Goal: Task Accomplishment & Management: Manage account settings

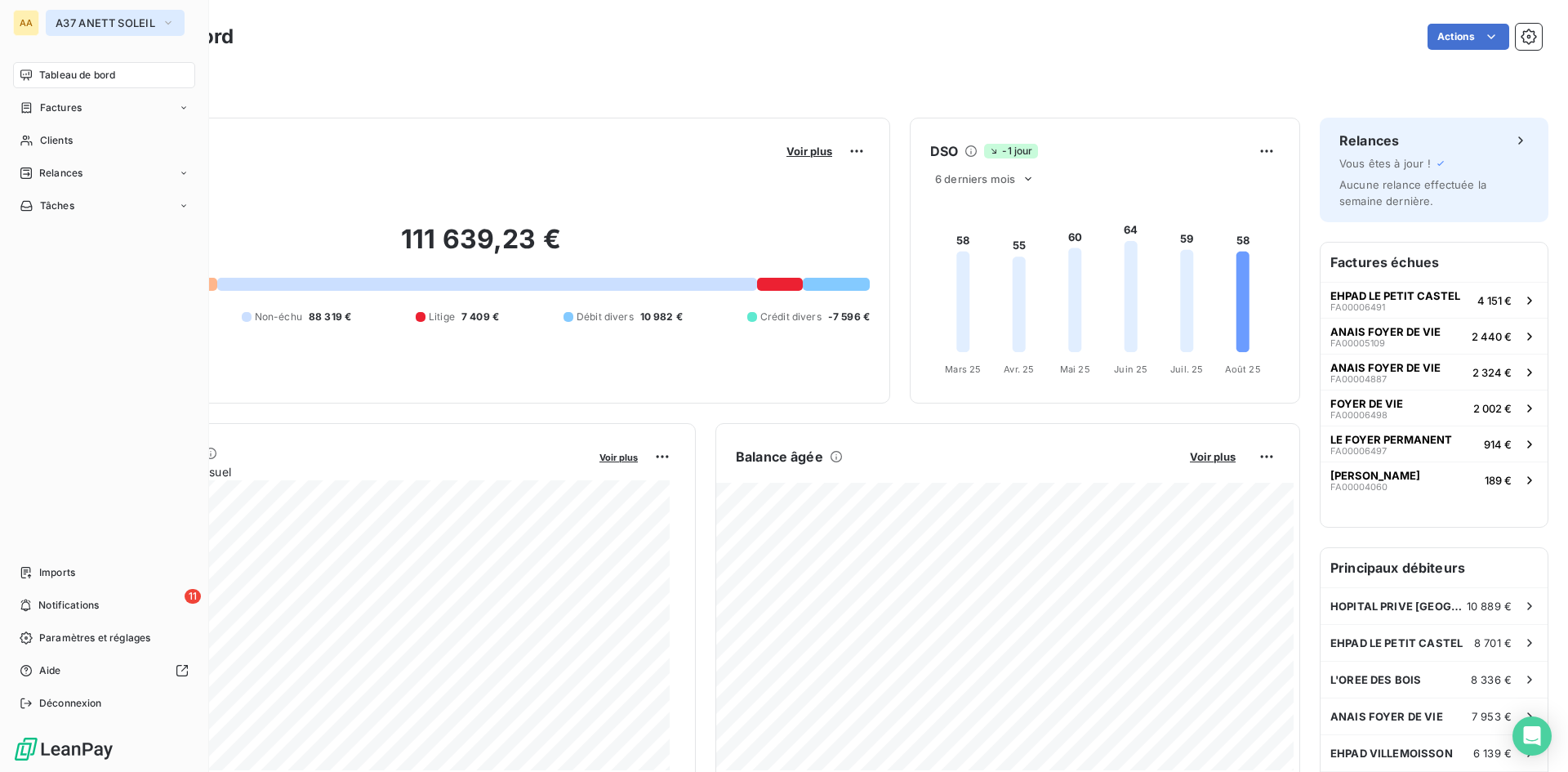
click at [168, 21] on icon "button" at bounding box center [168, 23] width 13 height 17
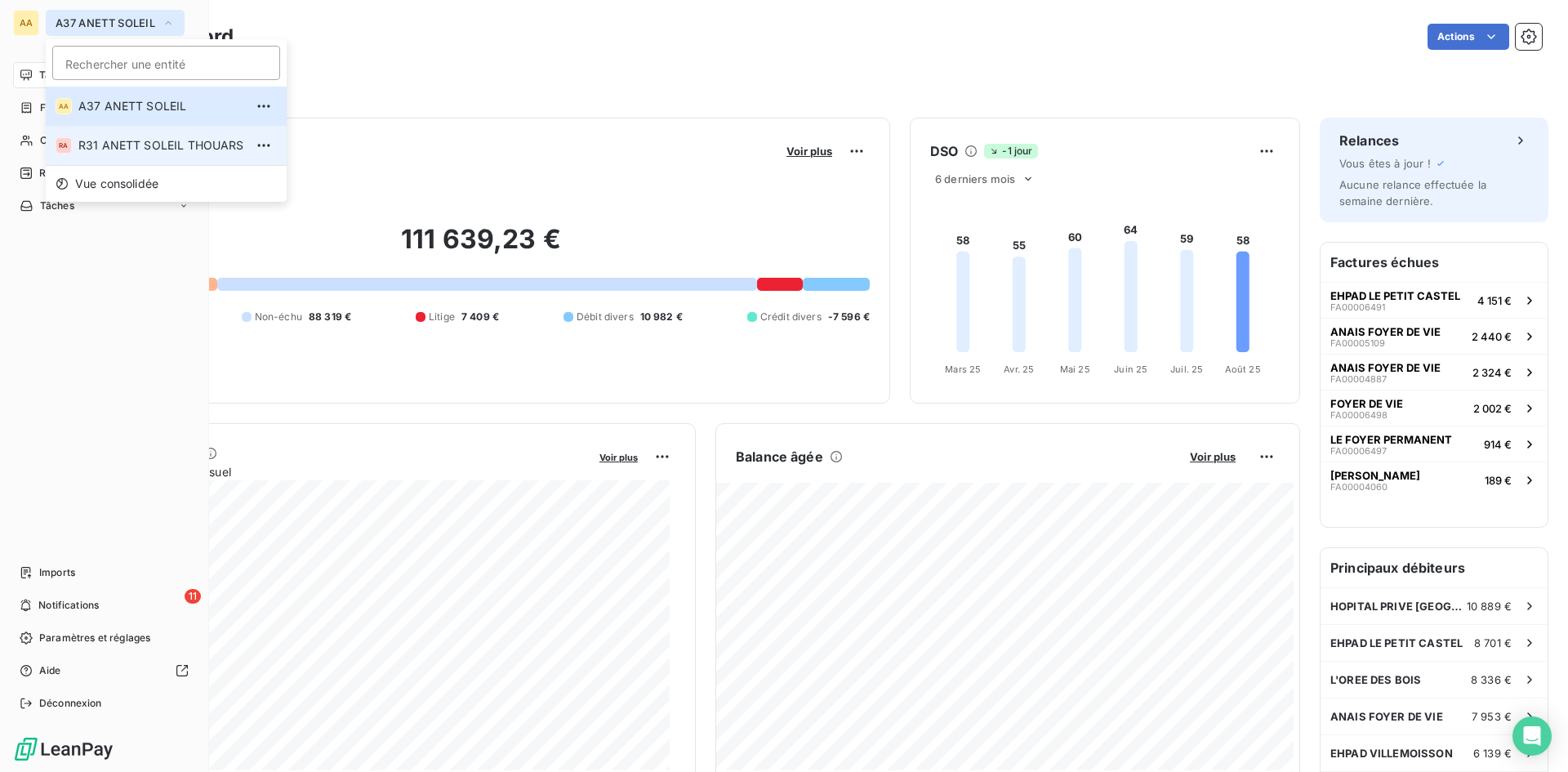
click at [162, 145] on span "R31 ANETT SOLEIL THOUARS" at bounding box center [161, 145] width 166 height 17
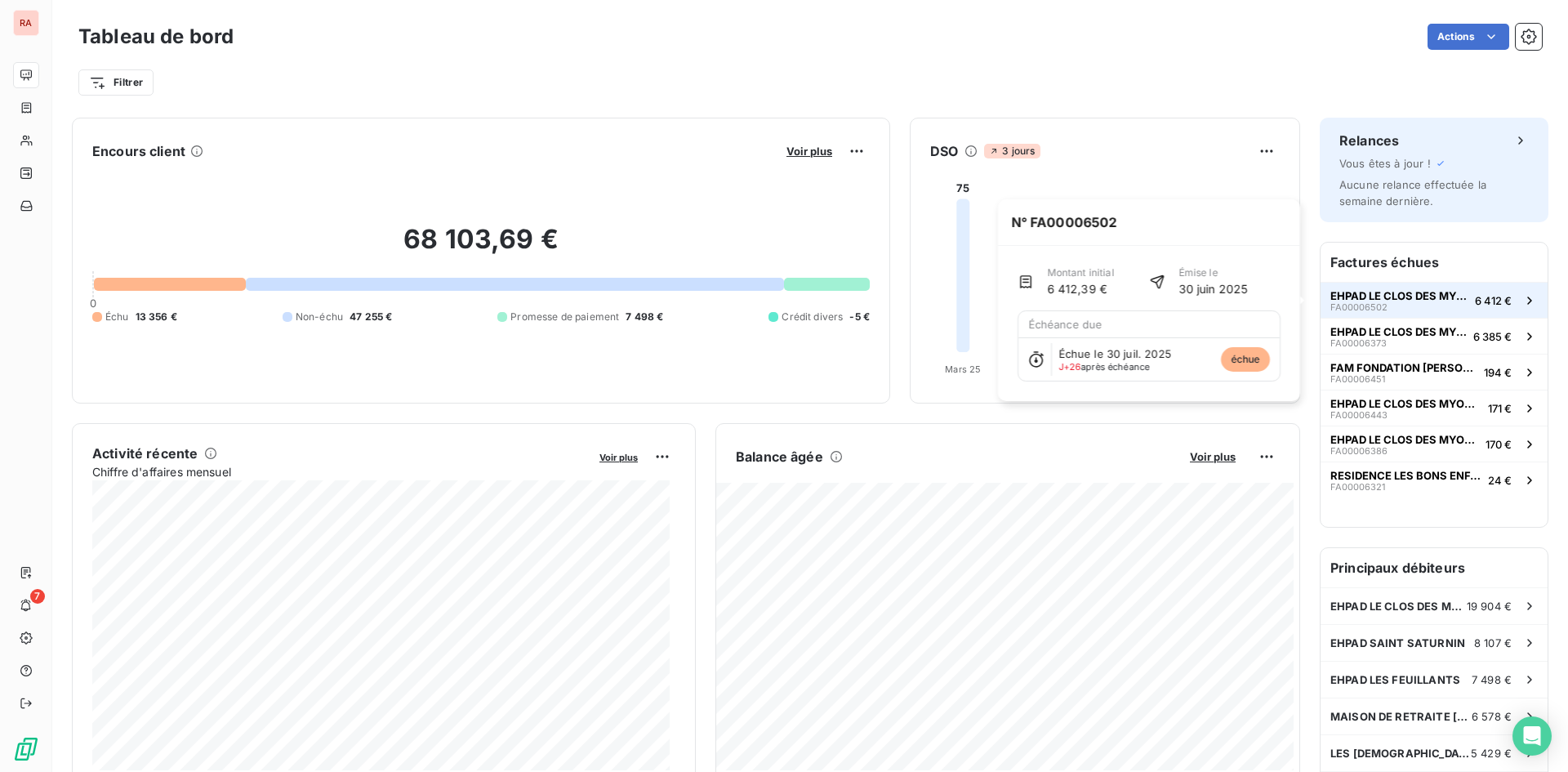
click at [1392, 297] on span "EHPAD LE CLOS DES MYOSOTIS" at bounding box center [1399, 295] width 138 height 13
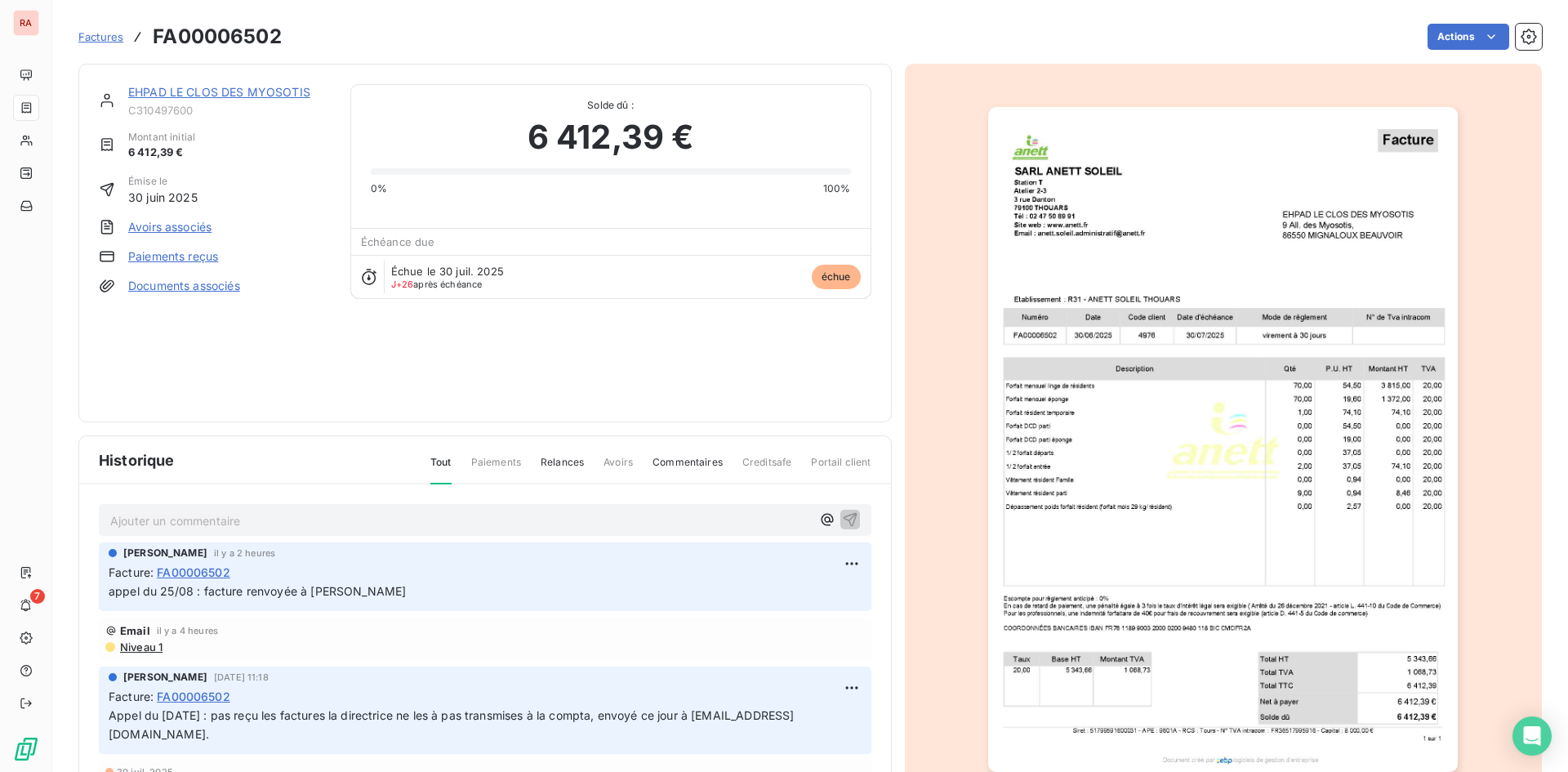
click at [236, 93] on link "EHPAD LE CLOS DES MYOSOTIS" at bounding box center [219, 92] width 182 height 14
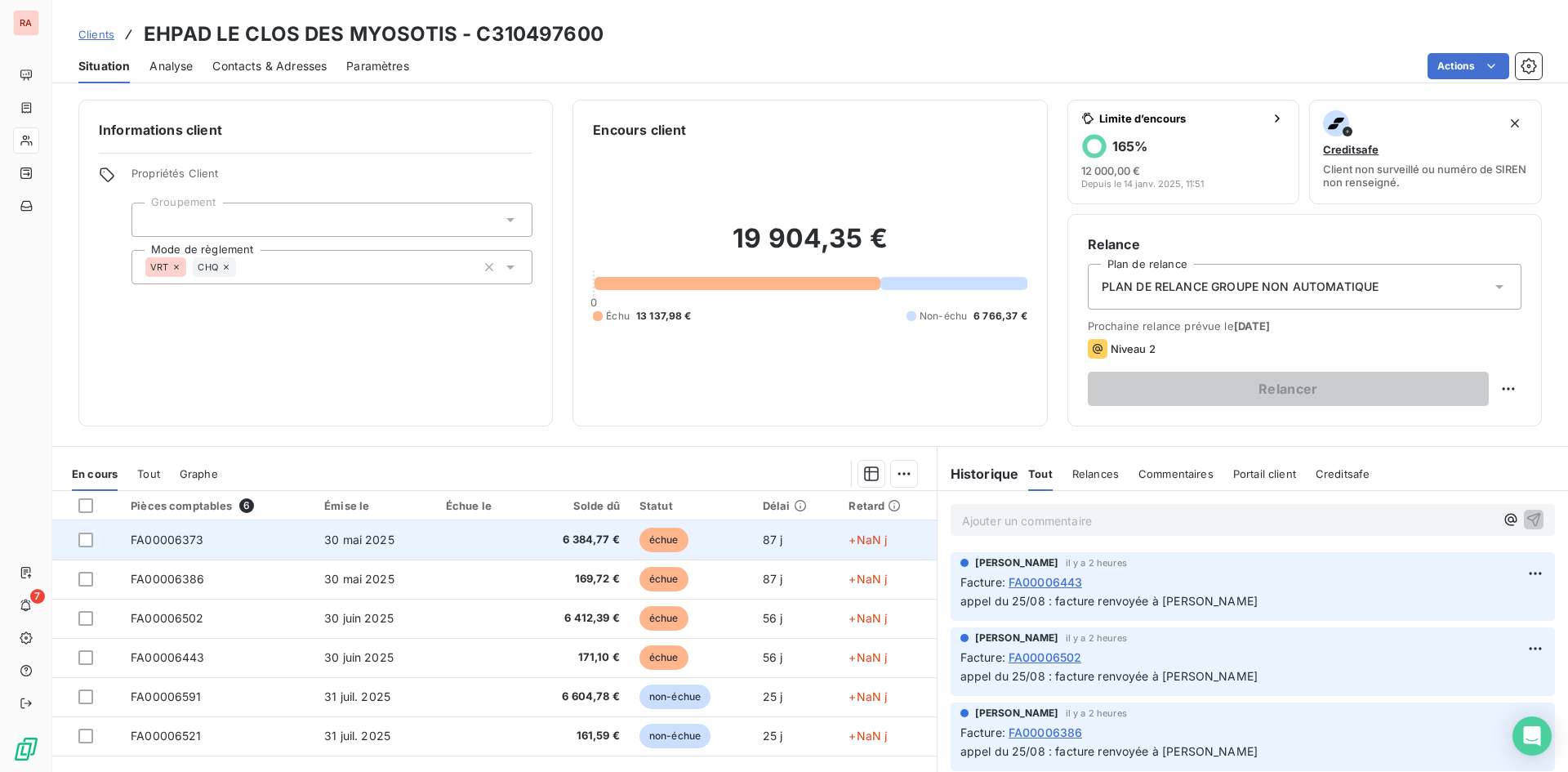
click at [194, 530] on td "FA00006373" at bounding box center [218, 540] width 193 height 39
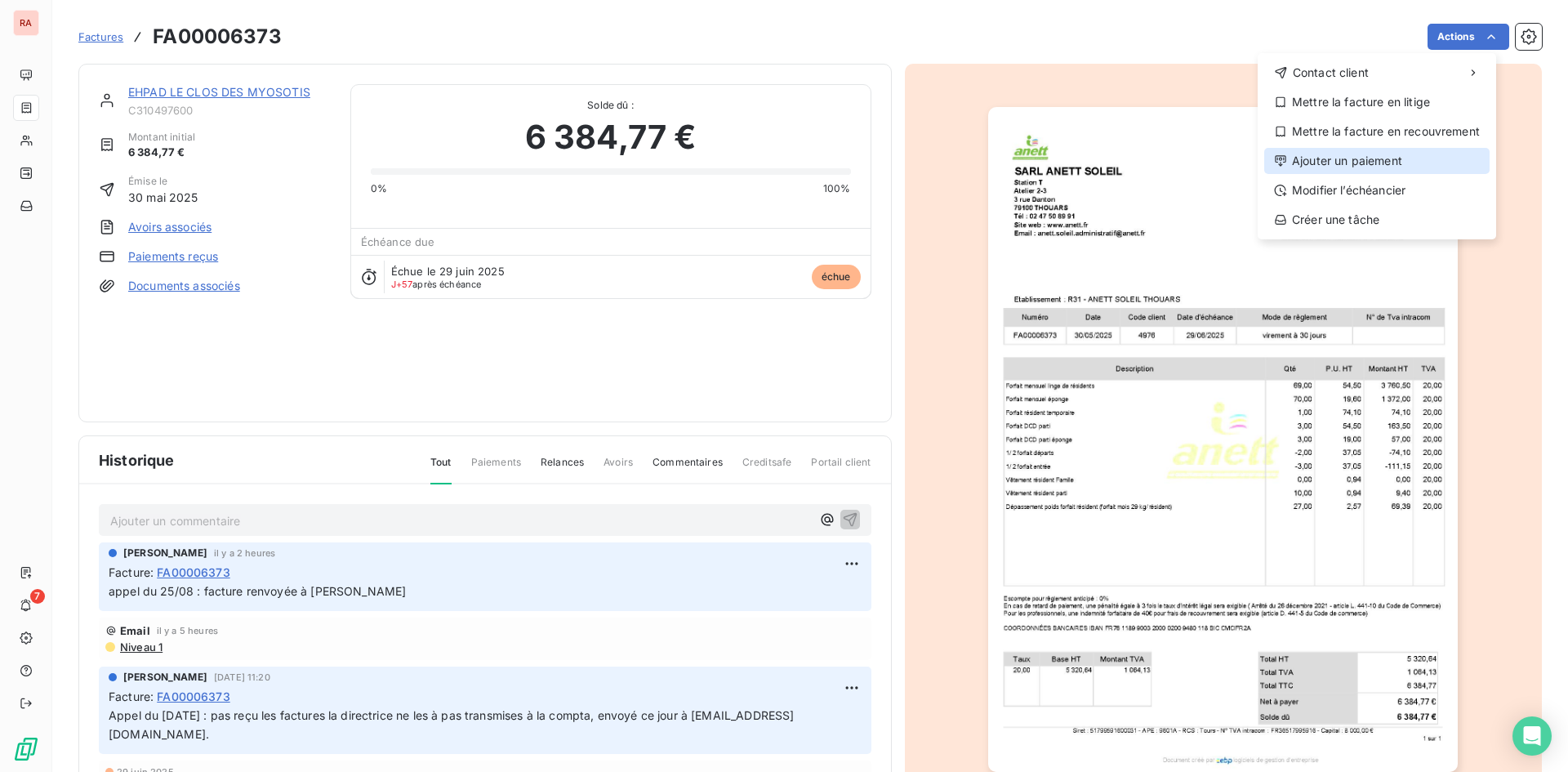
click at [1395, 160] on div "Ajouter un paiement" at bounding box center [1377, 161] width 226 height 26
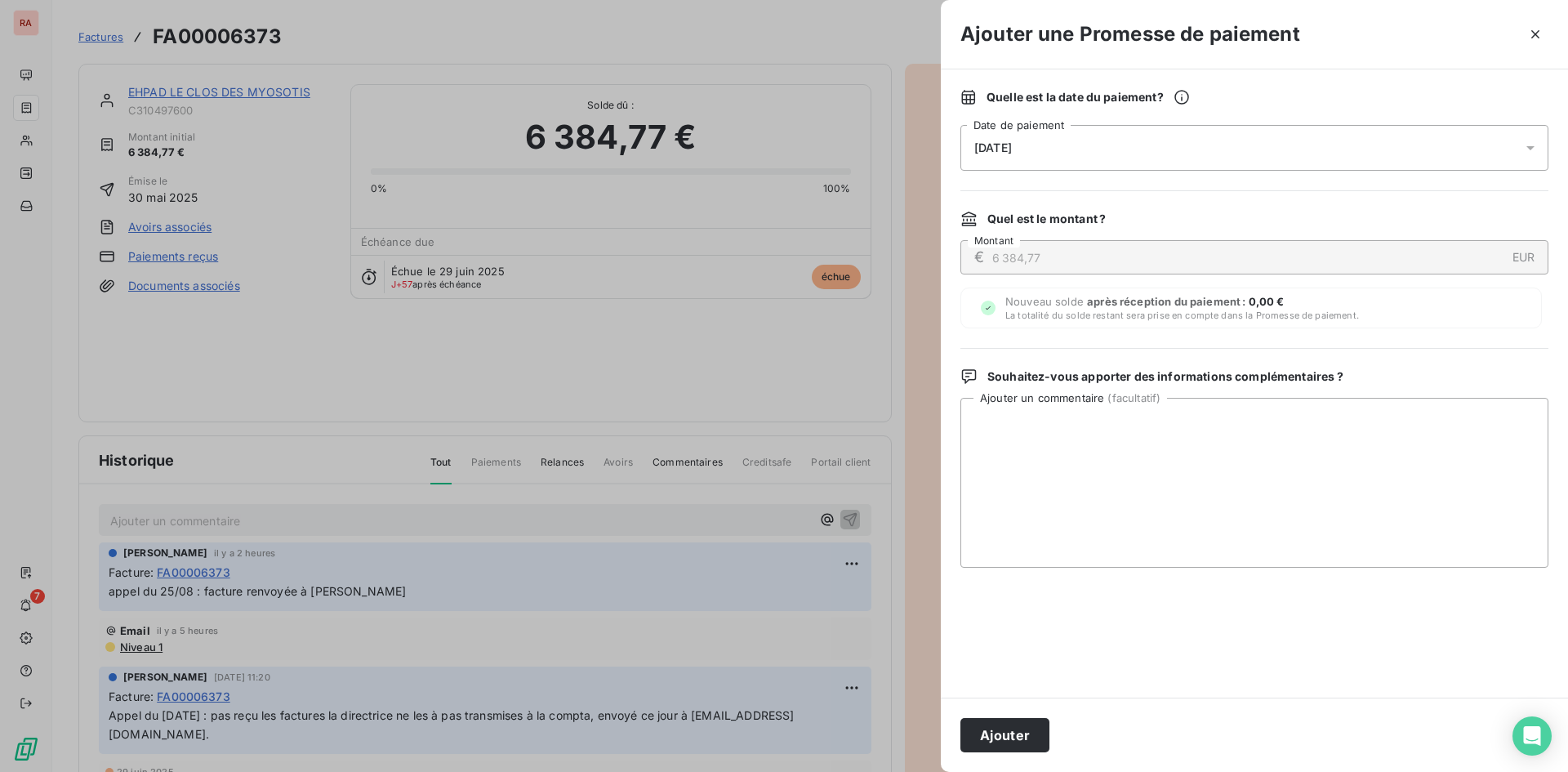
click at [1533, 146] on icon at bounding box center [1530, 148] width 8 height 4
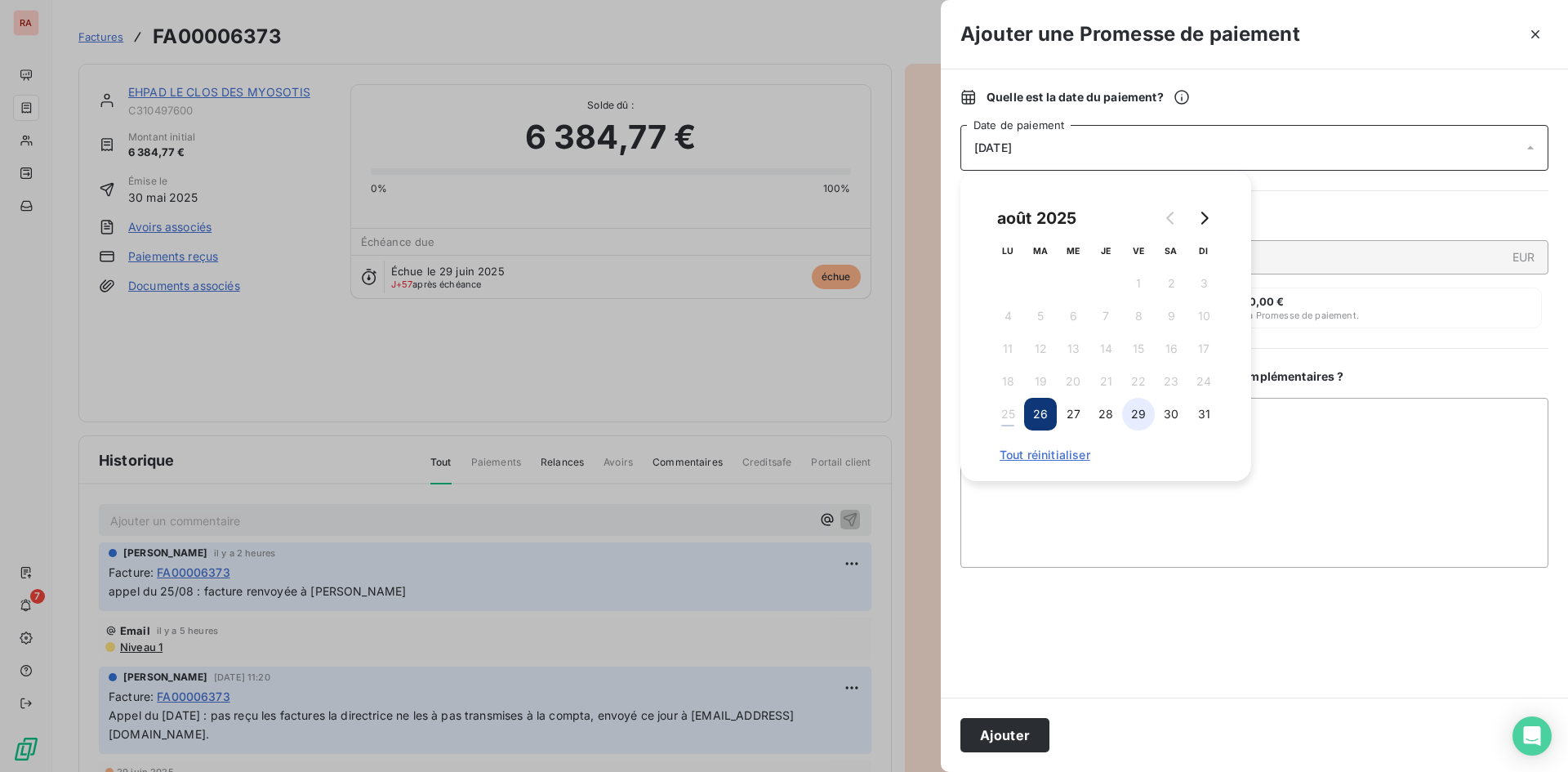
click at [1139, 415] on button "29" at bounding box center [1138, 414] width 32 height 32
click at [1303, 469] on textarea "Ajouter un commentaire ( facultatif )" at bounding box center [1254, 483] width 588 height 170
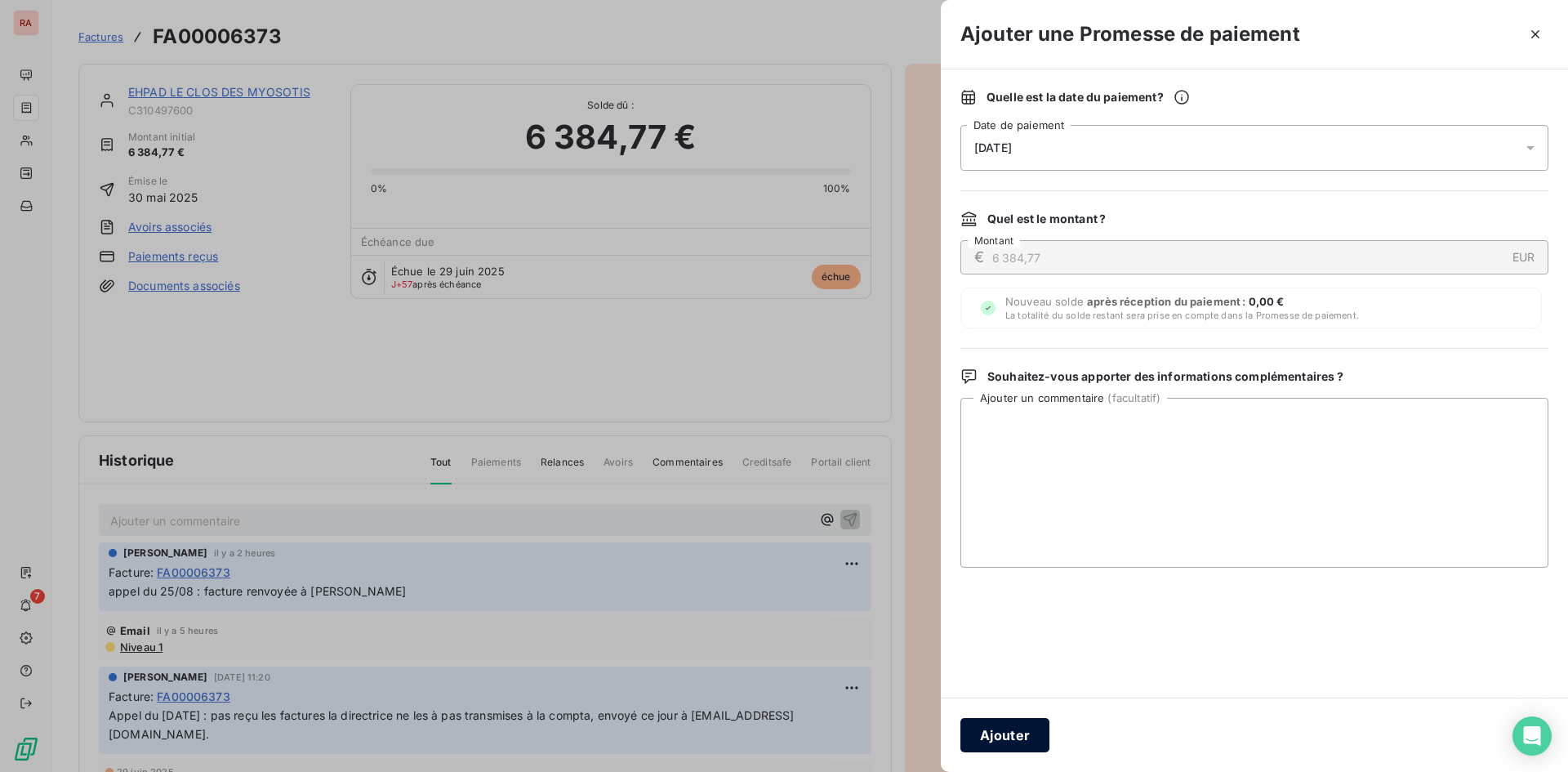
click at [1016, 740] on button "Ajouter" at bounding box center [1005, 735] width 89 height 34
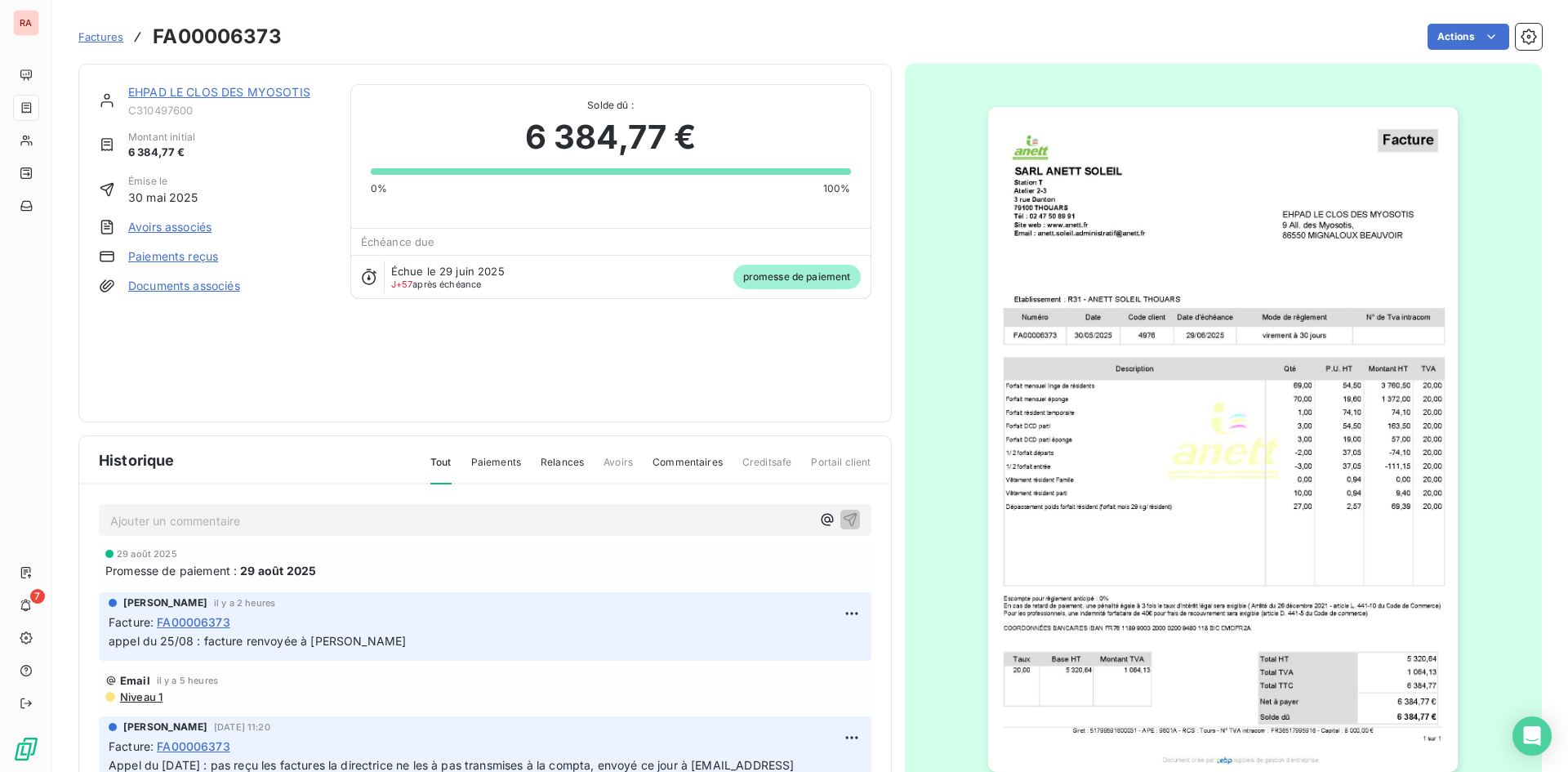
click at [212, 93] on link "EHPAD LE CLOS DES MYOSOTIS" at bounding box center [219, 92] width 182 height 14
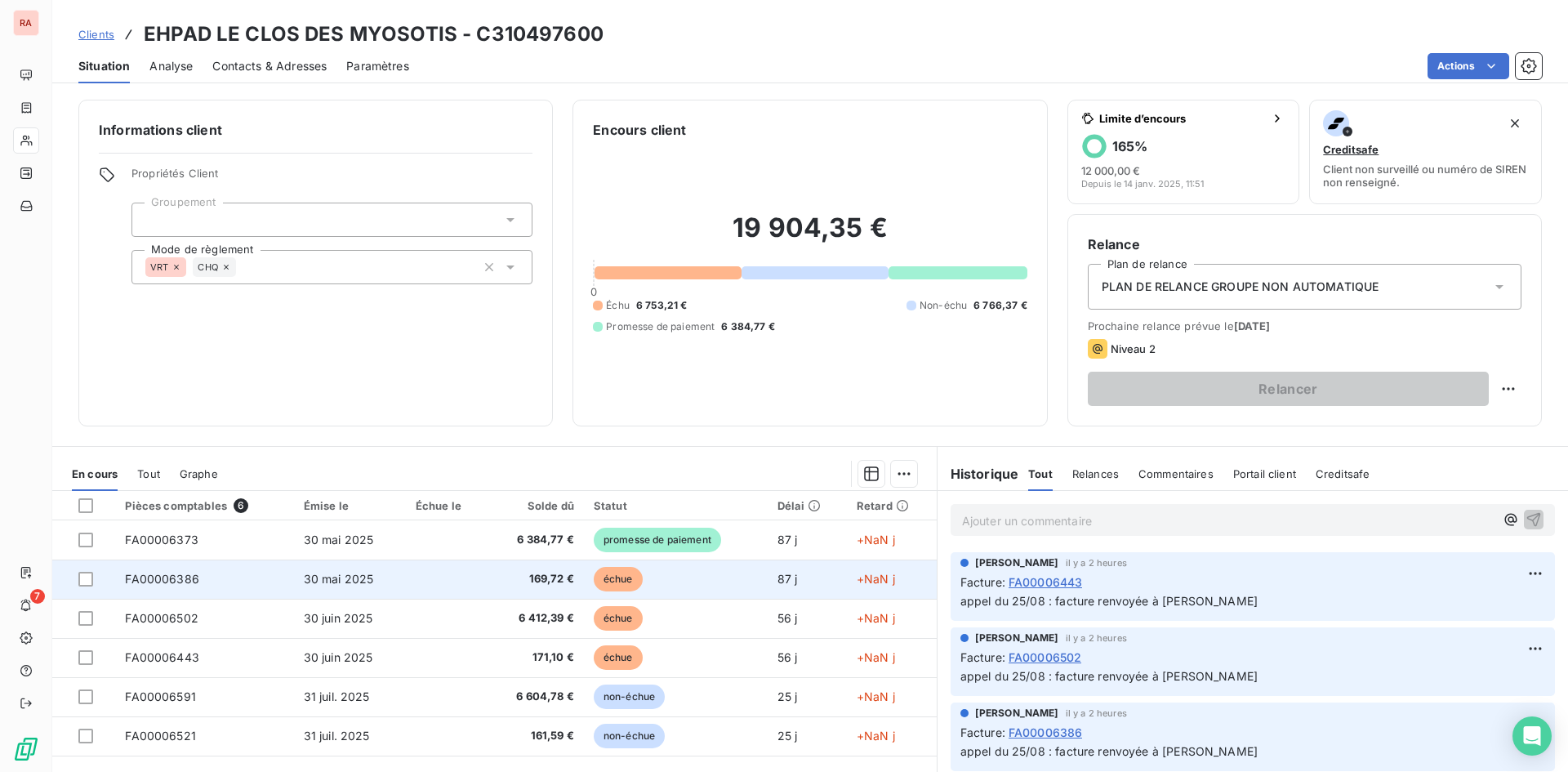
click at [338, 576] on span "30 mai 2025" at bounding box center [339, 579] width 70 height 14
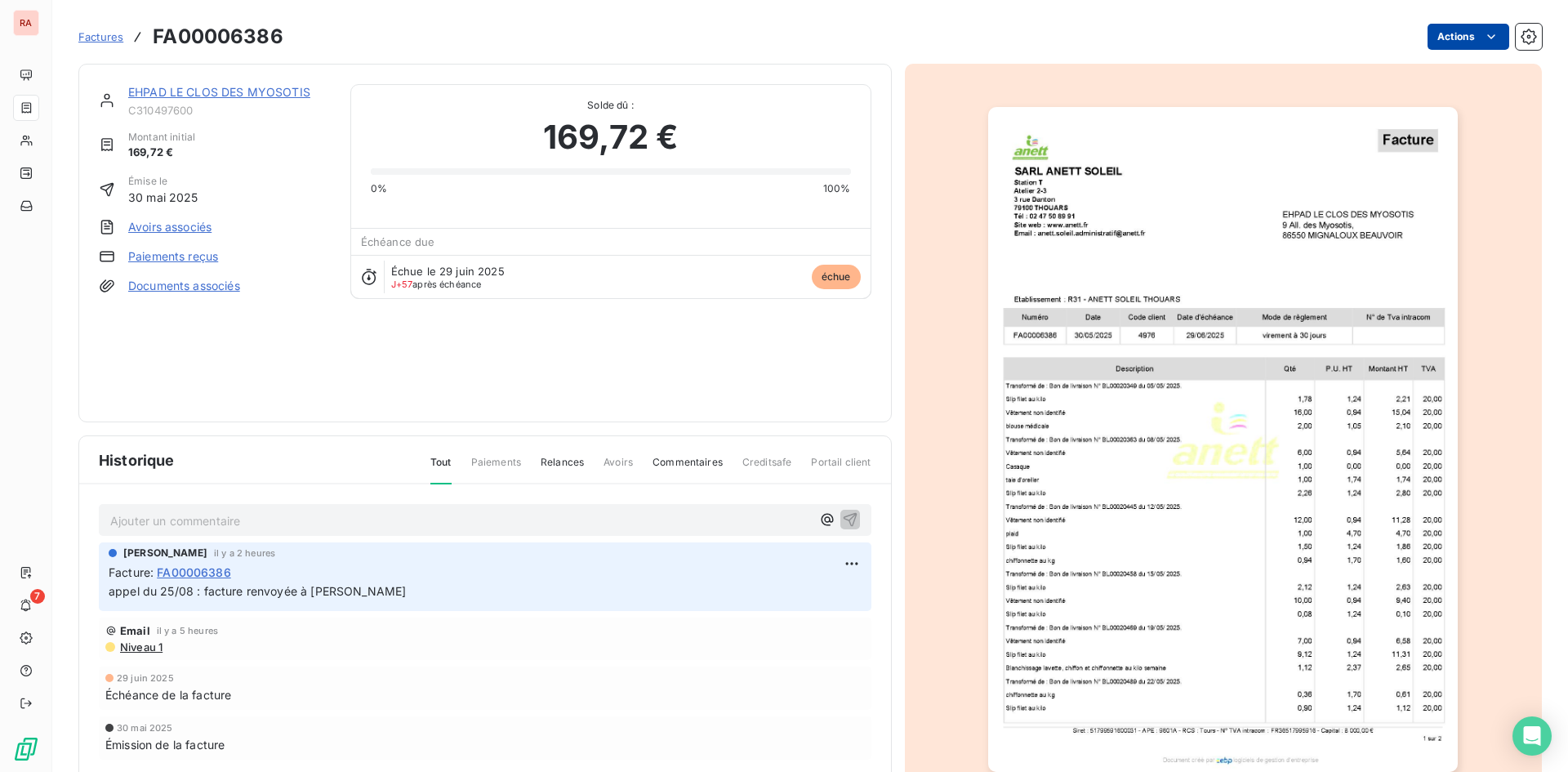
click at [1463, 31] on html "RA 7 Factures FA00006386 Actions EHPAD LE CLOS DES MYOSOTIS C310497600 Montant …" at bounding box center [784, 386] width 1568 height 772
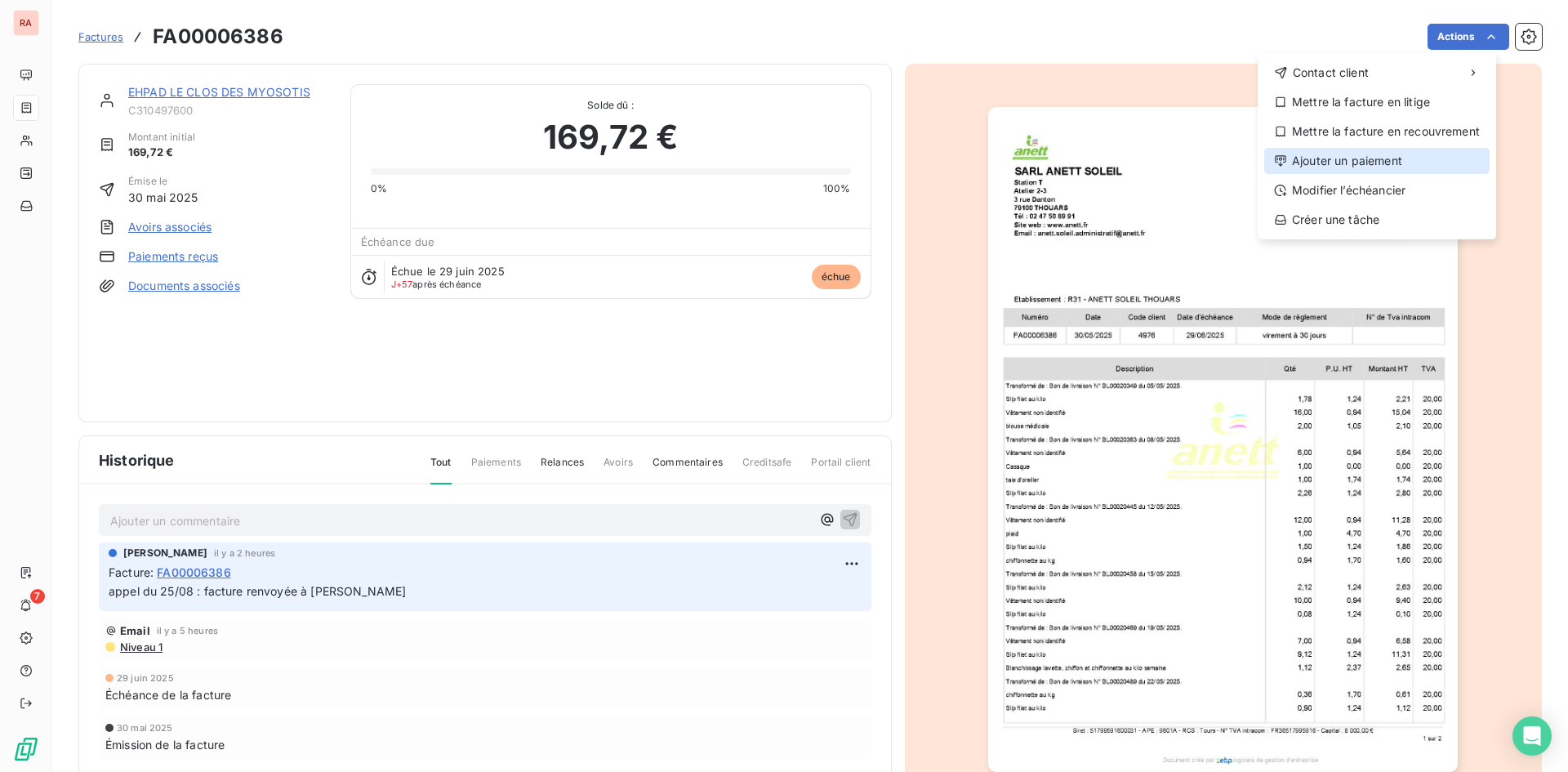
click at [1378, 158] on div "Ajouter un paiement" at bounding box center [1377, 161] width 226 height 26
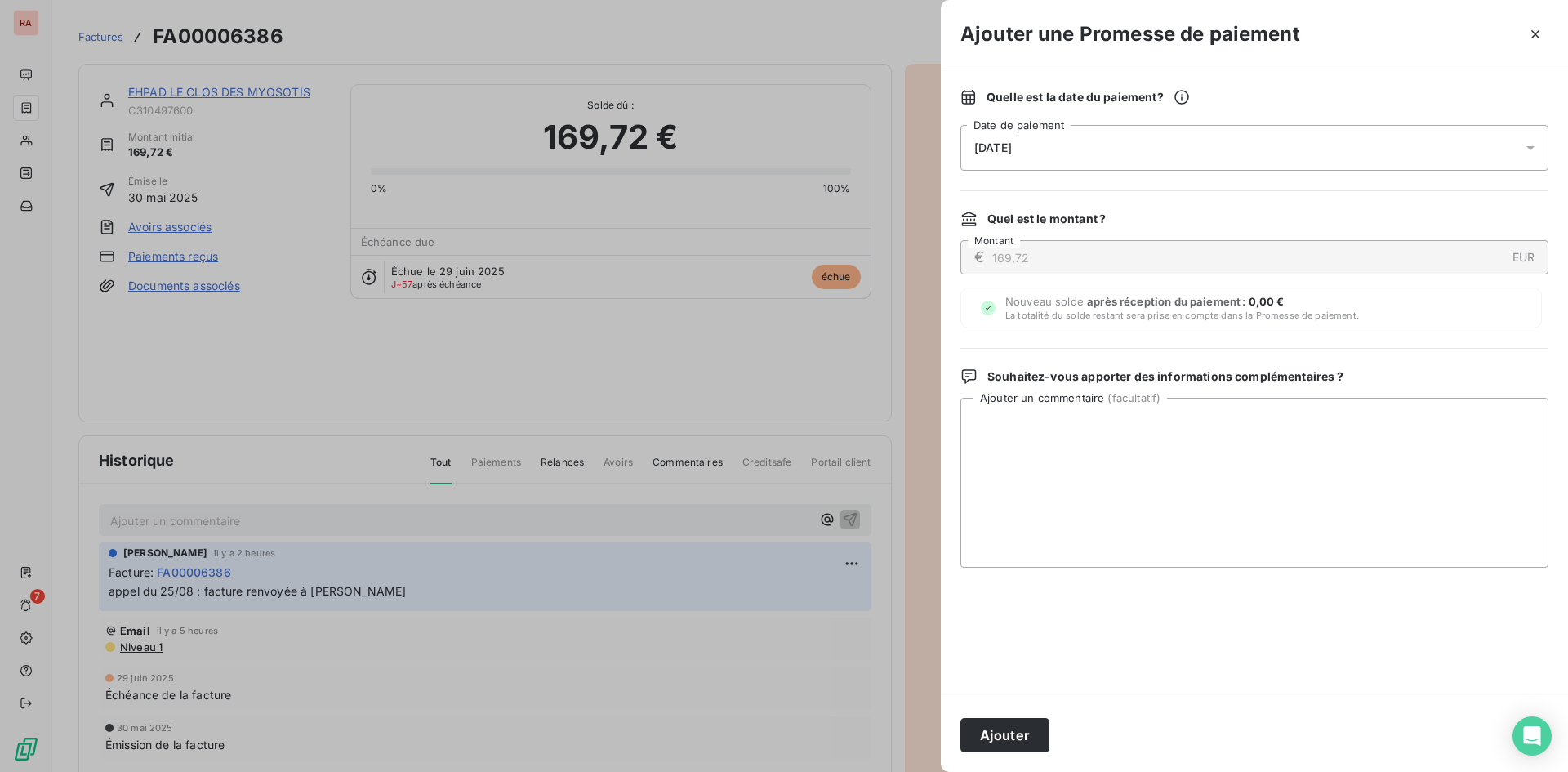
click at [1534, 146] on icon at bounding box center [1530, 148] width 8 height 4
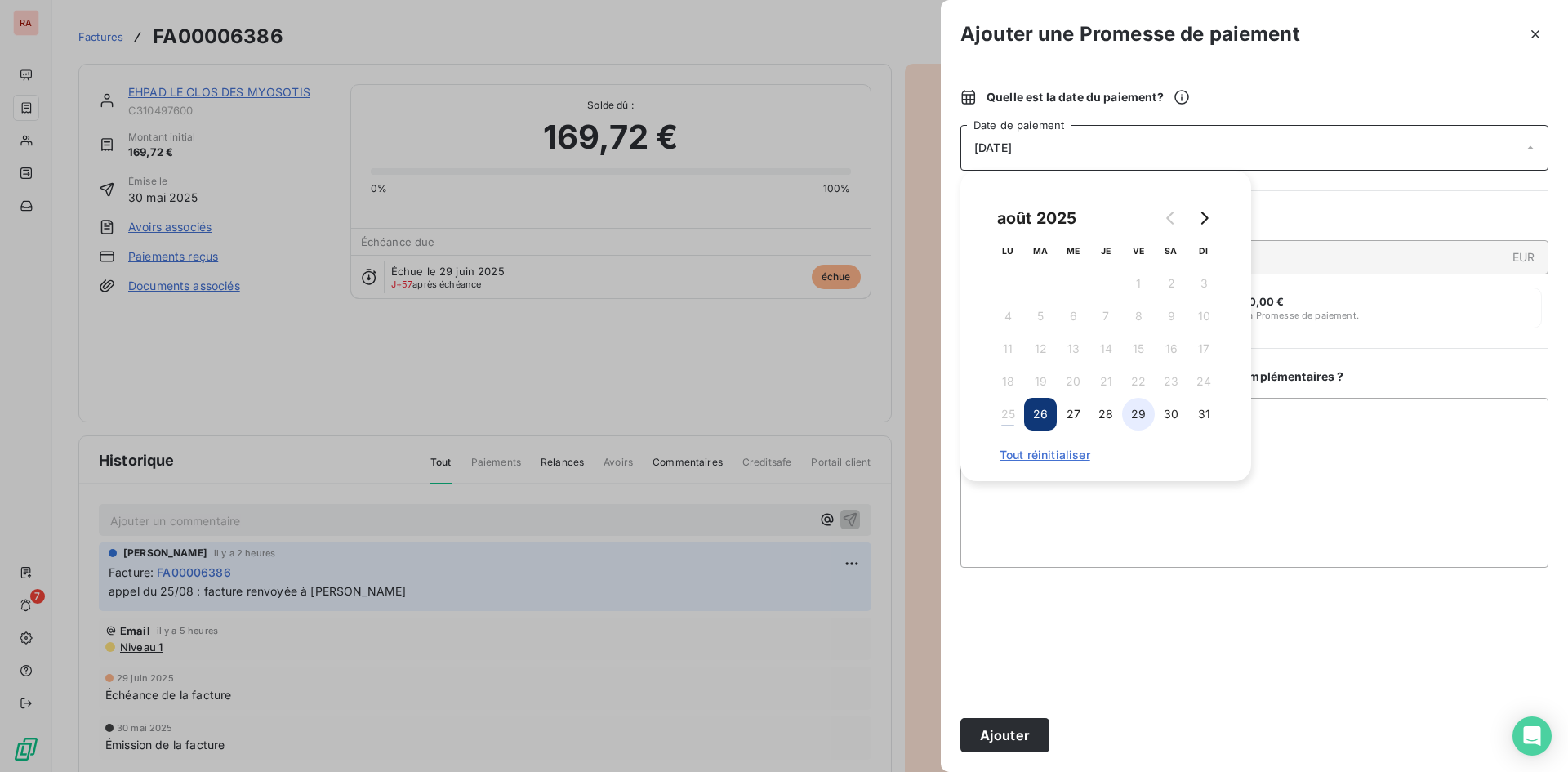
click at [1136, 417] on button "29" at bounding box center [1138, 414] width 32 height 32
click at [1005, 739] on button "Ajouter" at bounding box center [1005, 735] width 89 height 34
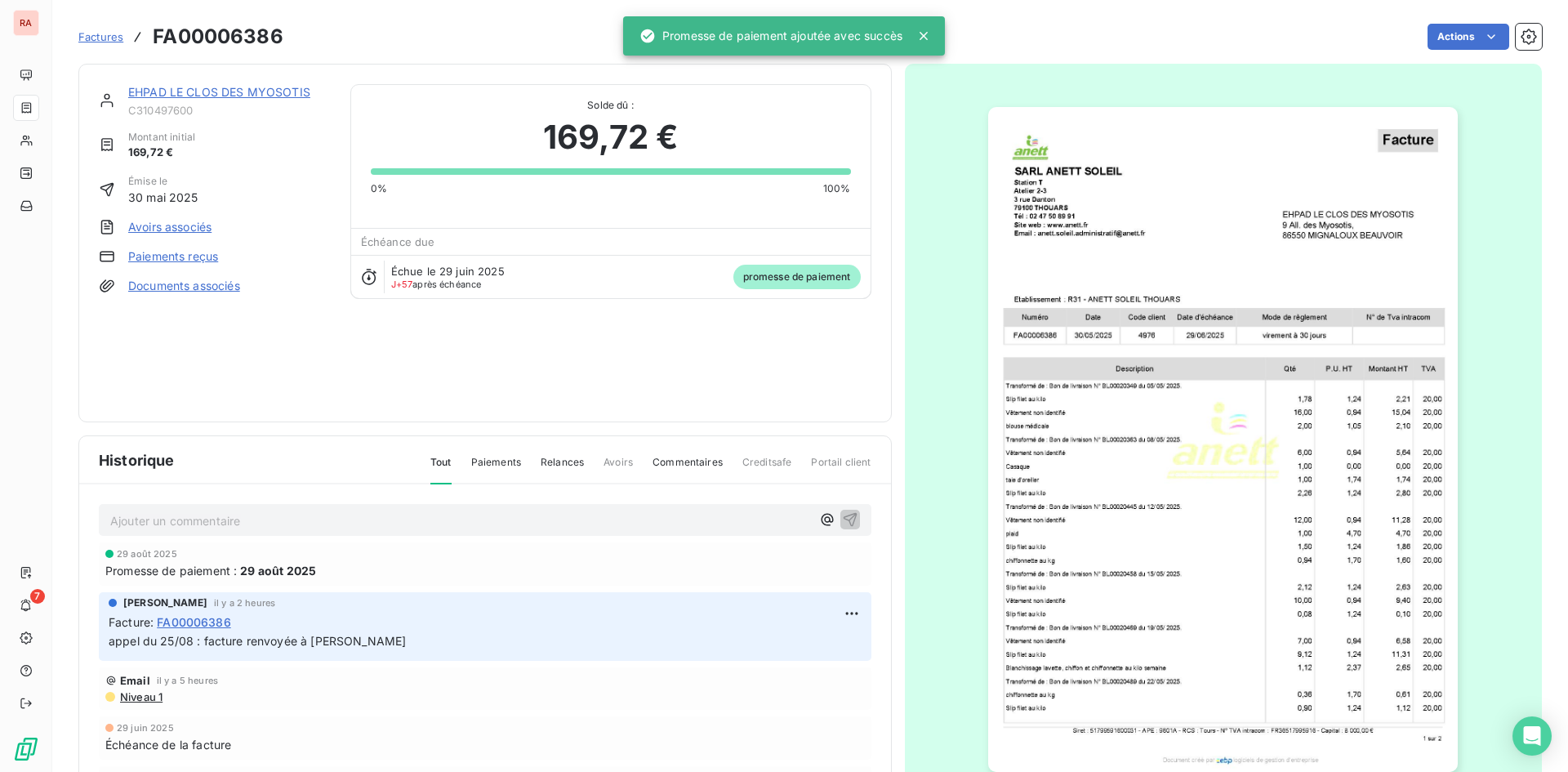
click at [171, 93] on link "EHPAD LE CLOS DES MYOSOTIS" at bounding box center [219, 92] width 182 height 14
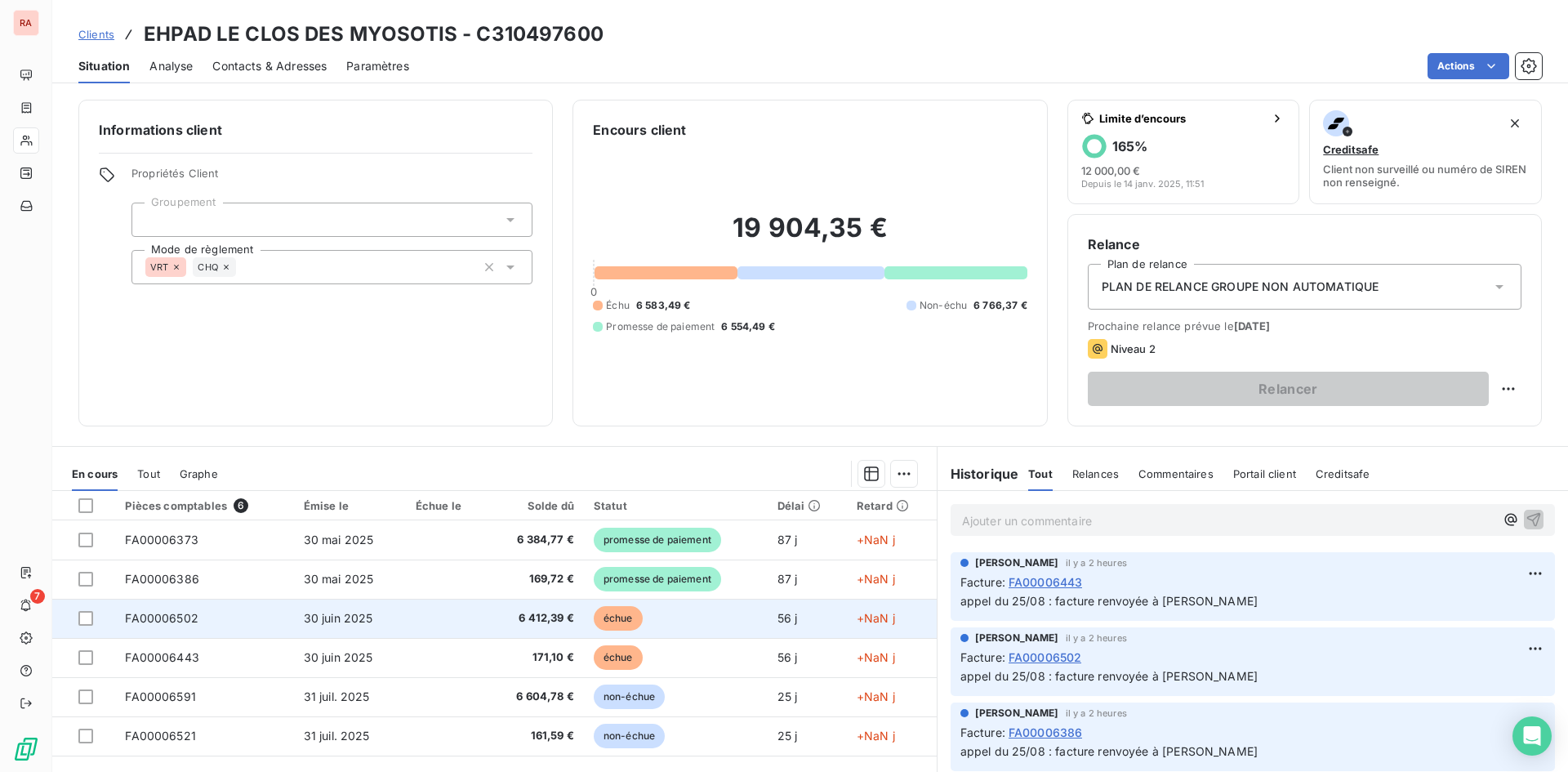
click at [616, 615] on span "échue" at bounding box center [617, 618] width 49 height 24
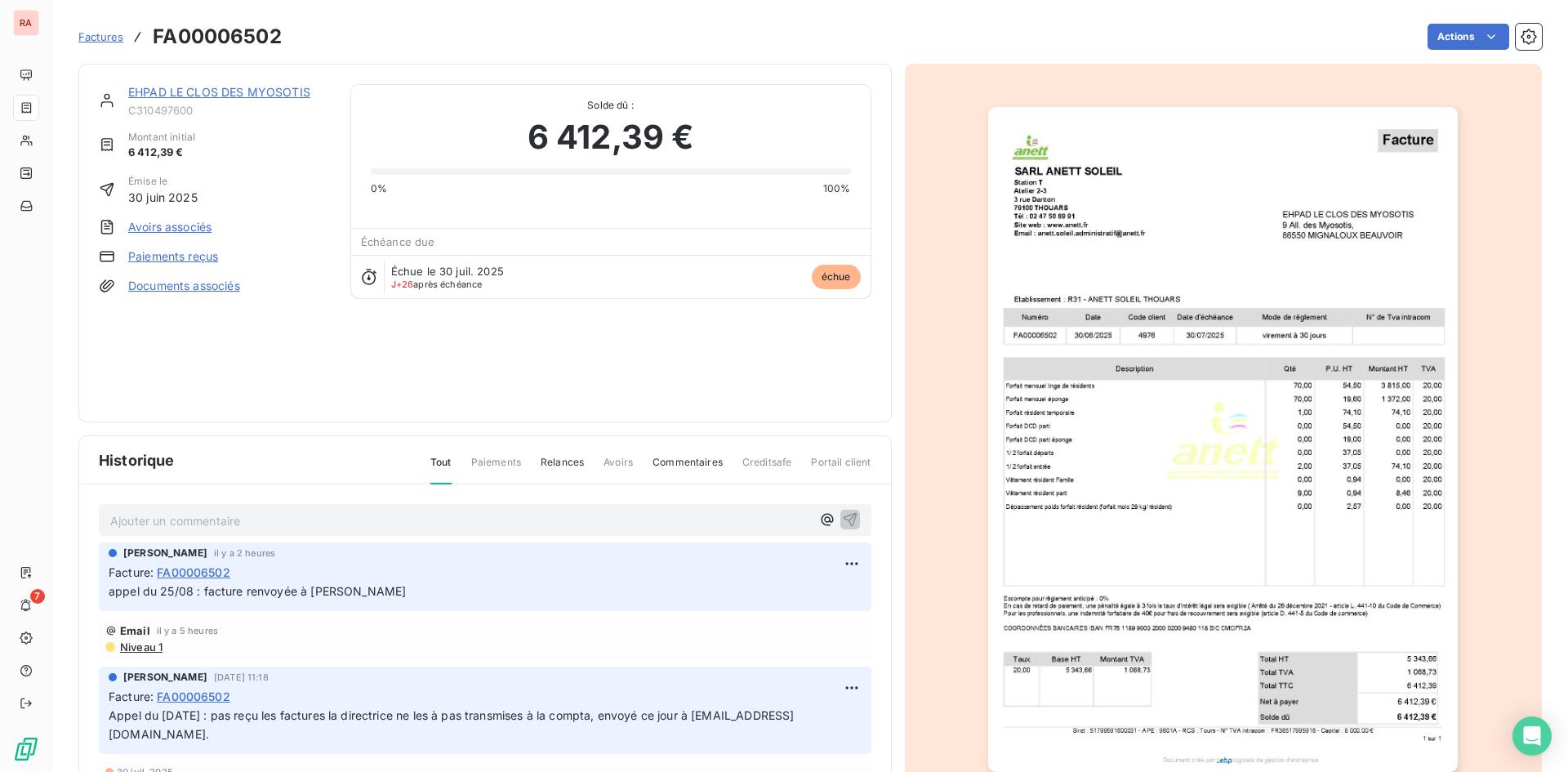
click at [1456, 37] on html "RA 7 Factures FA00006502 Actions EHPAD LE CLOS DES MYOSOTIS C310497600 Montant …" at bounding box center [784, 386] width 1568 height 772
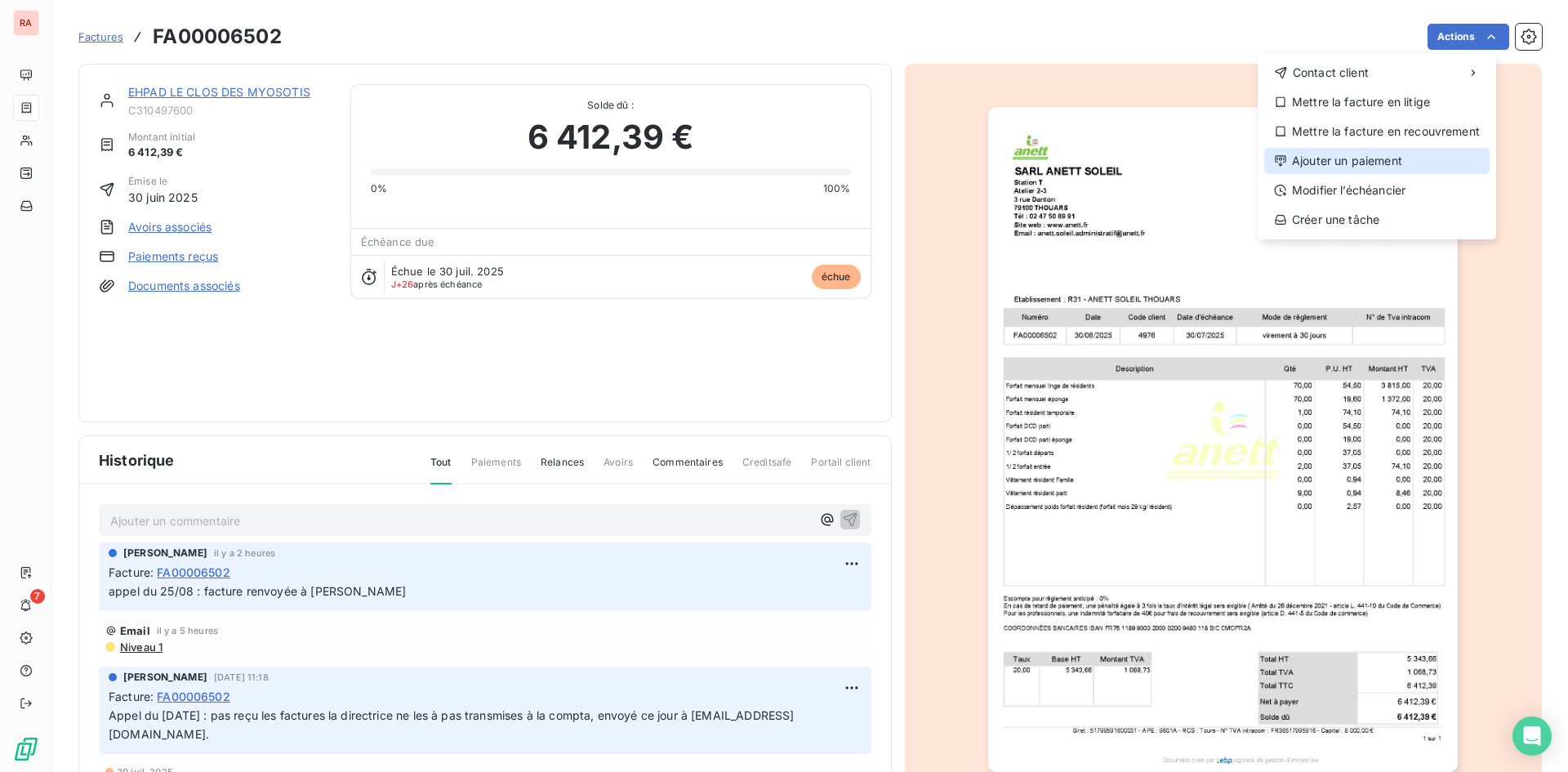
click at [1364, 156] on div "Ajouter un paiement" at bounding box center [1377, 161] width 226 height 26
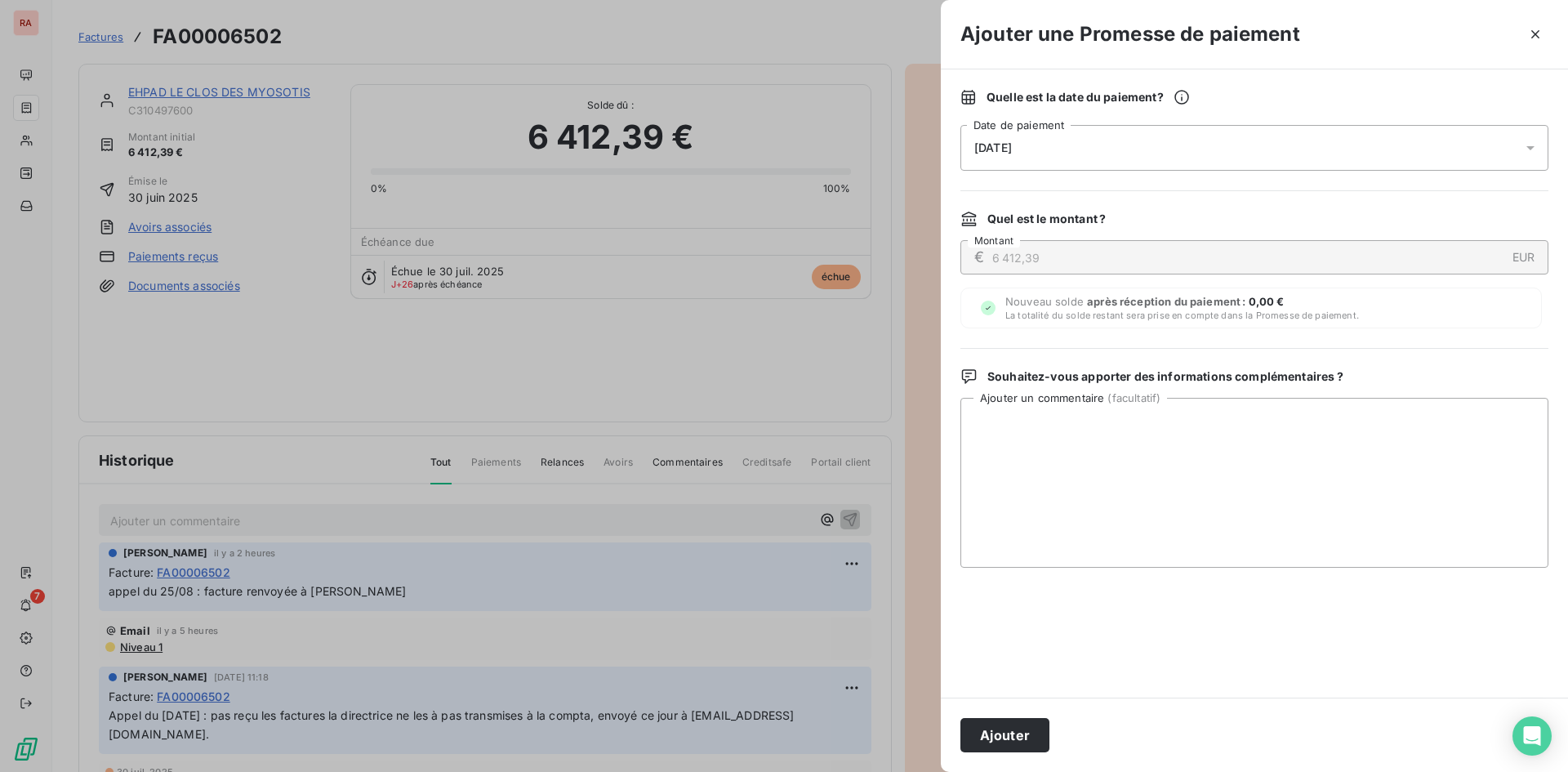
click at [1525, 149] on icon at bounding box center [1531, 148] width 17 height 17
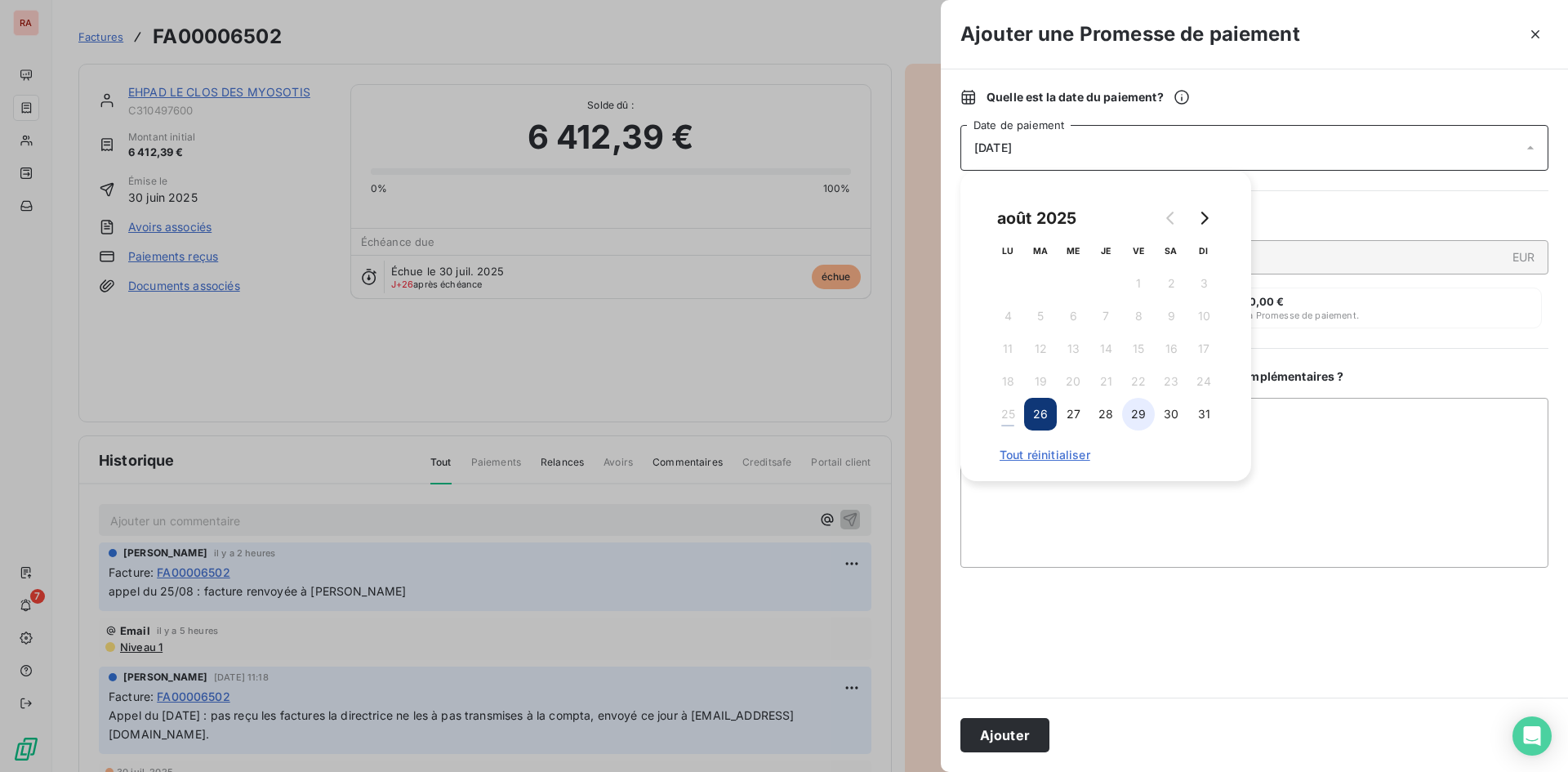
click at [1143, 421] on button "29" at bounding box center [1138, 414] width 32 height 32
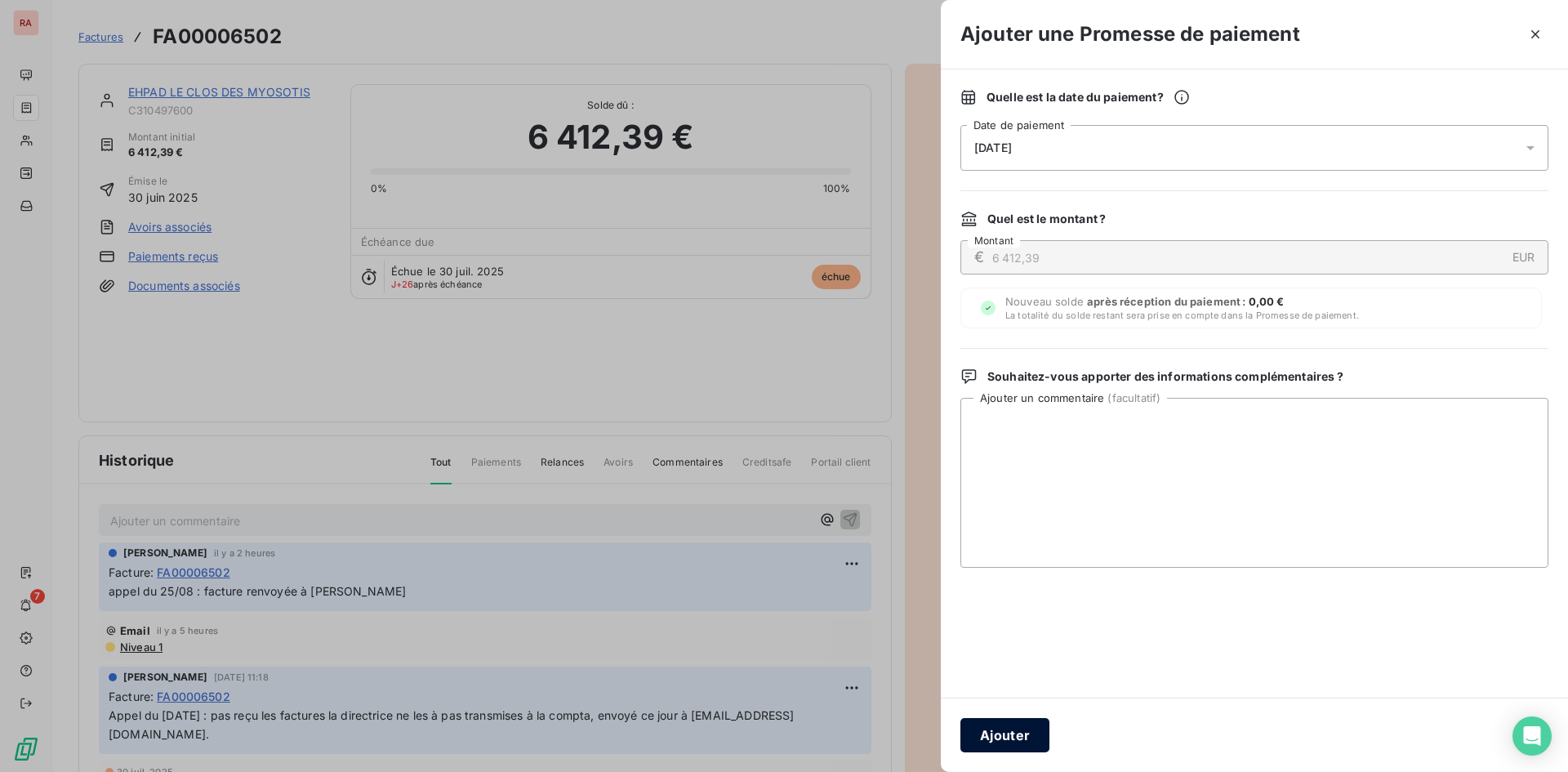
click at [997, 741] on button "Ajouter" at bounding box center [1005, 735] width 89 height 34
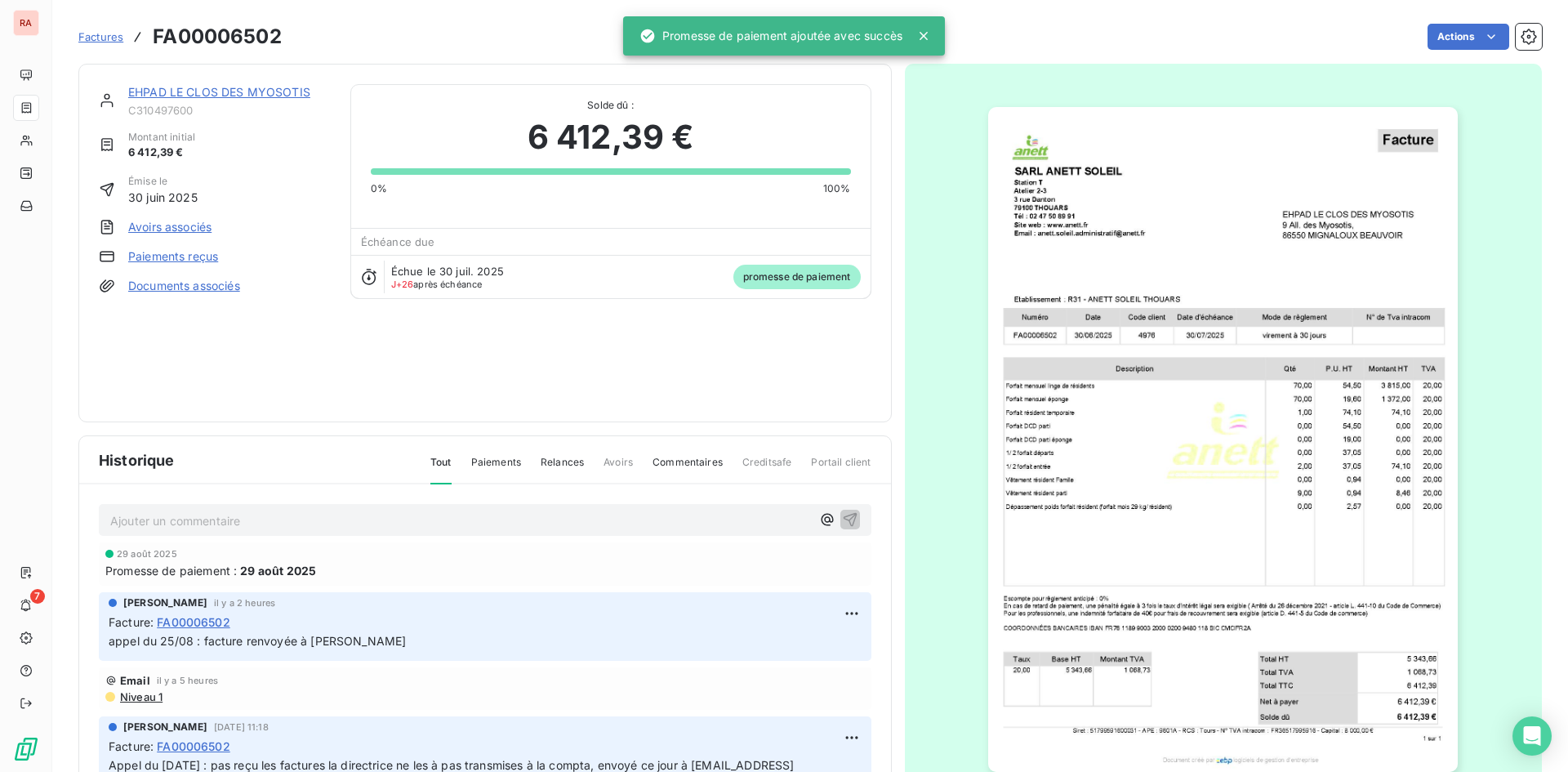
click at [255, 94] on link "EHPAD LE CLOS DES MYOSOTIS" at bounding box center [219, 92] width 182 height 14
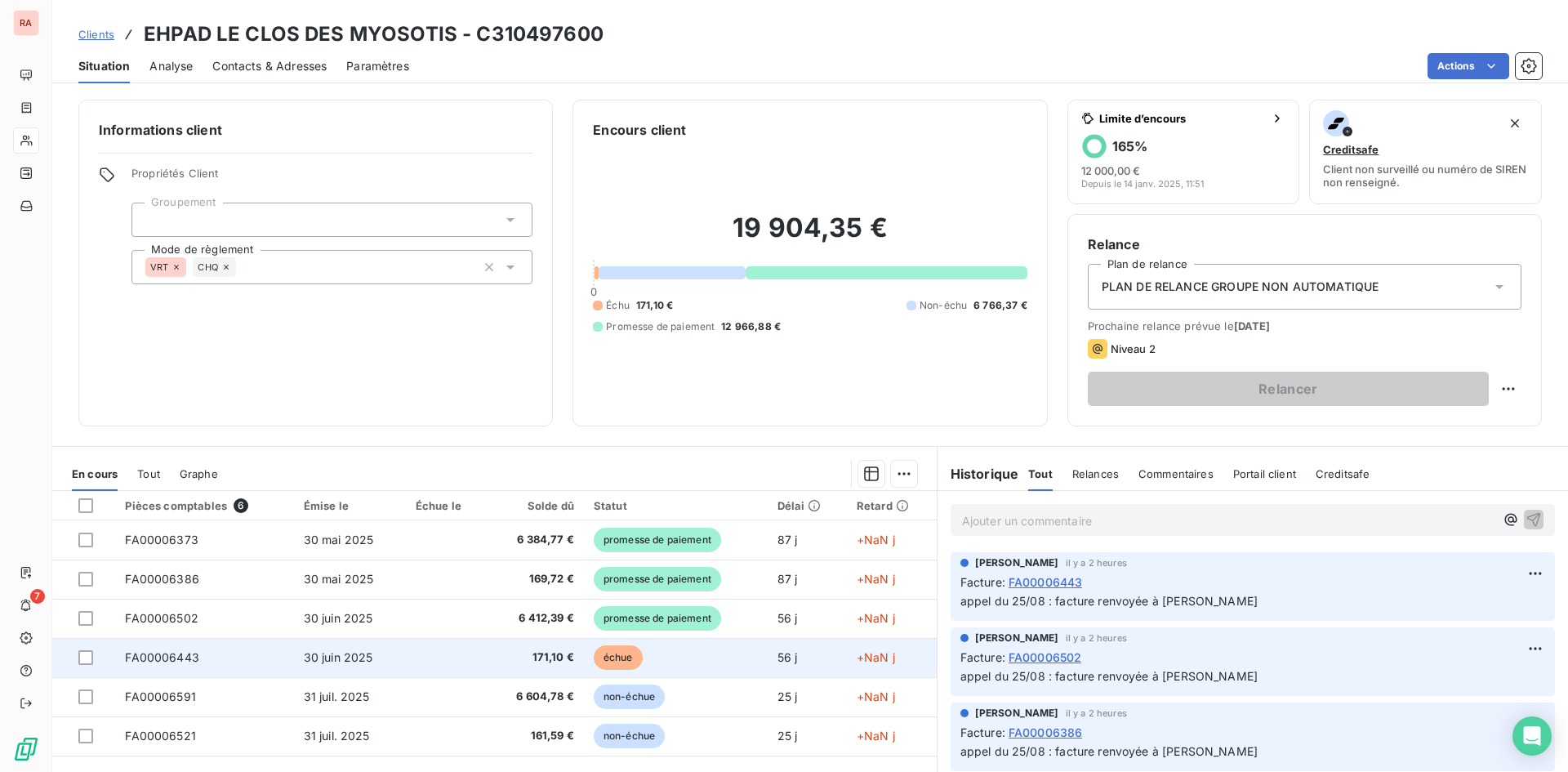
click at [615, 658] on span "échue" at bounding box center [617, 657] width 49 height 24
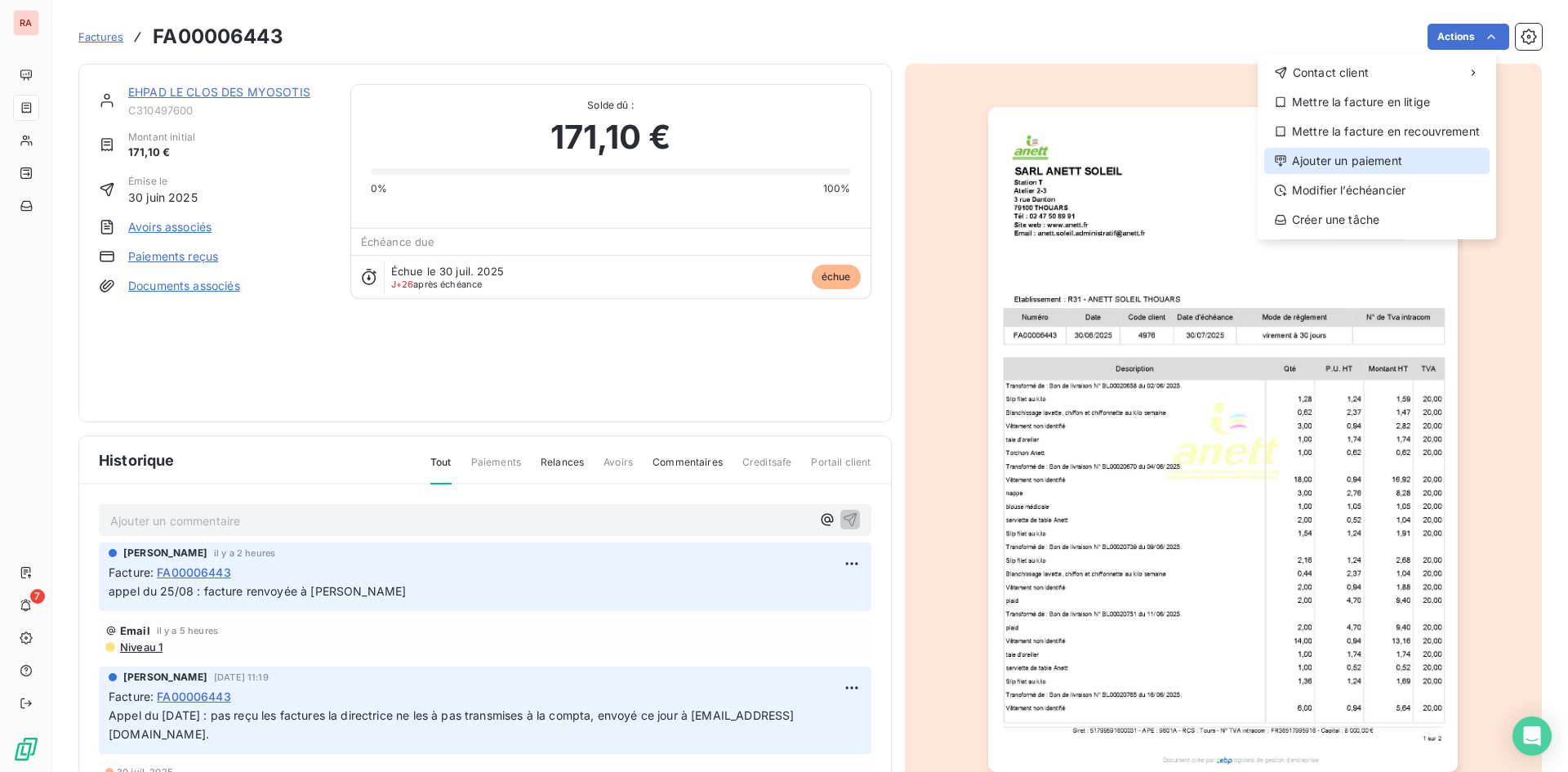
click at [1362, 167] on div "Ajouter un paiement" at bounding box center [1377, 161] width 226 height 26
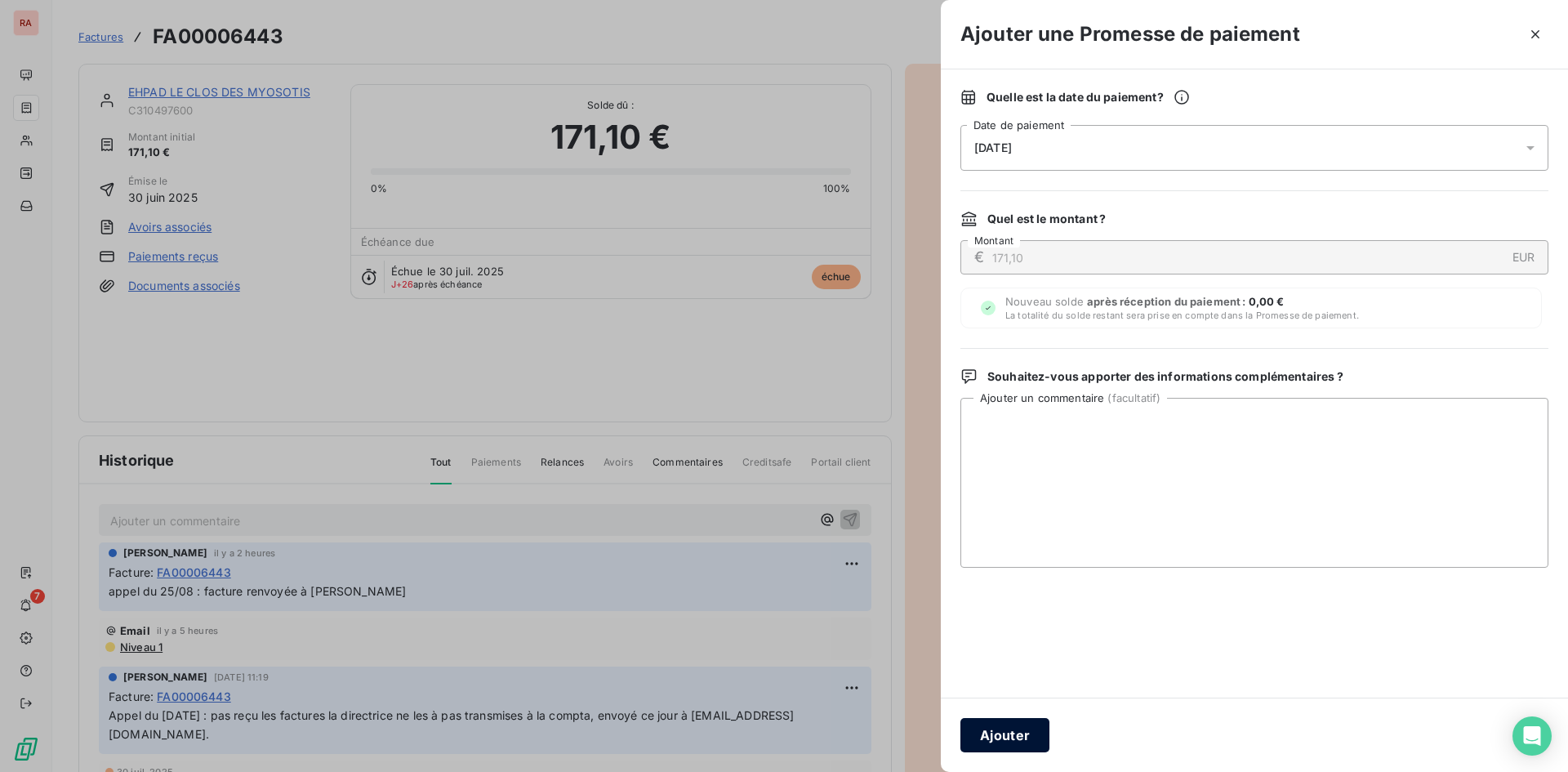
click at [1029, 728] on button "Ajouter" at bounding box center [1005, 735] width 89 height 34
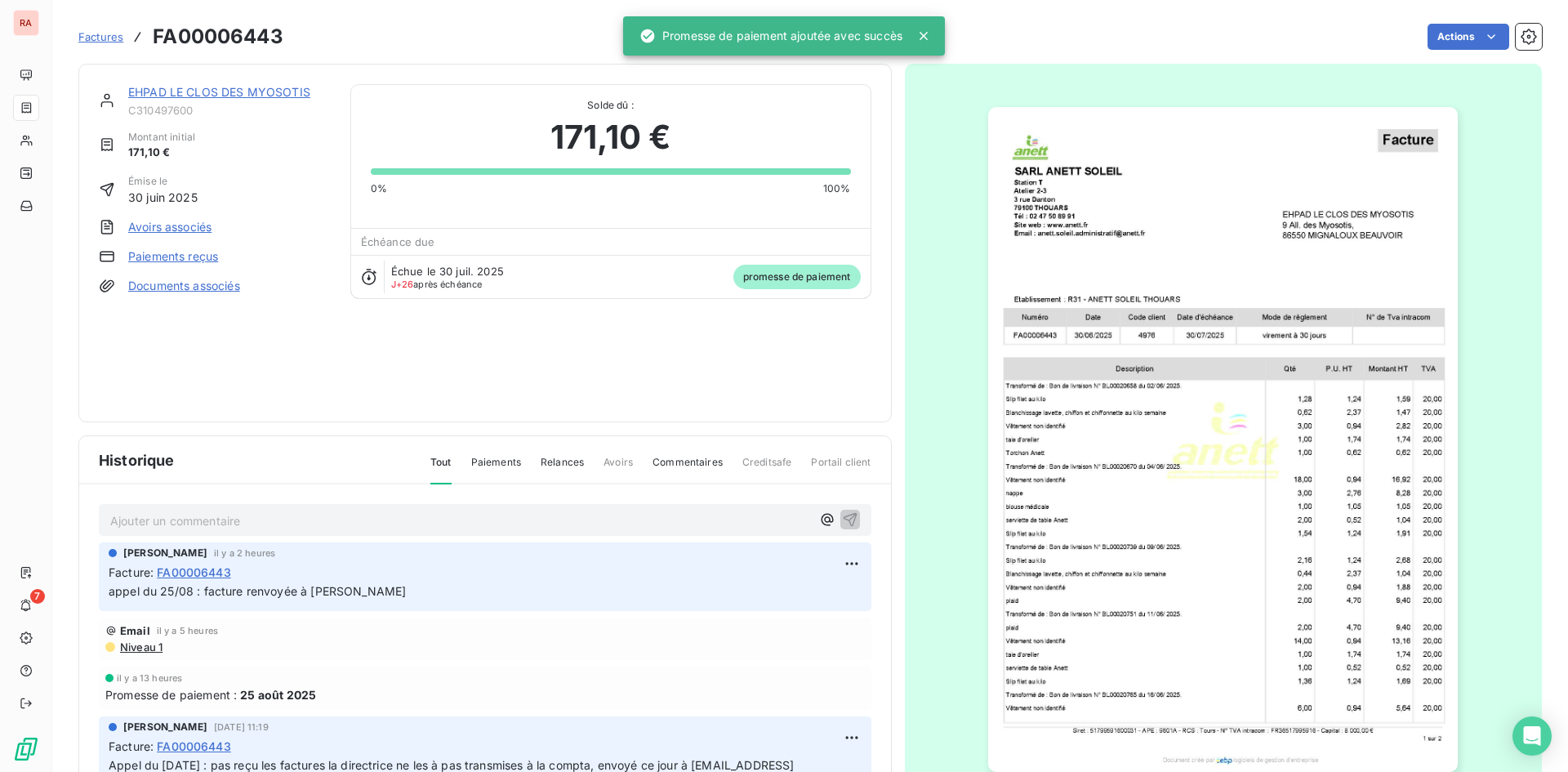
click at [224, 92] on link "EHPAD LE CLOS DES MYOSOTIS" at bounding box center [219, 92] width 182 height 14
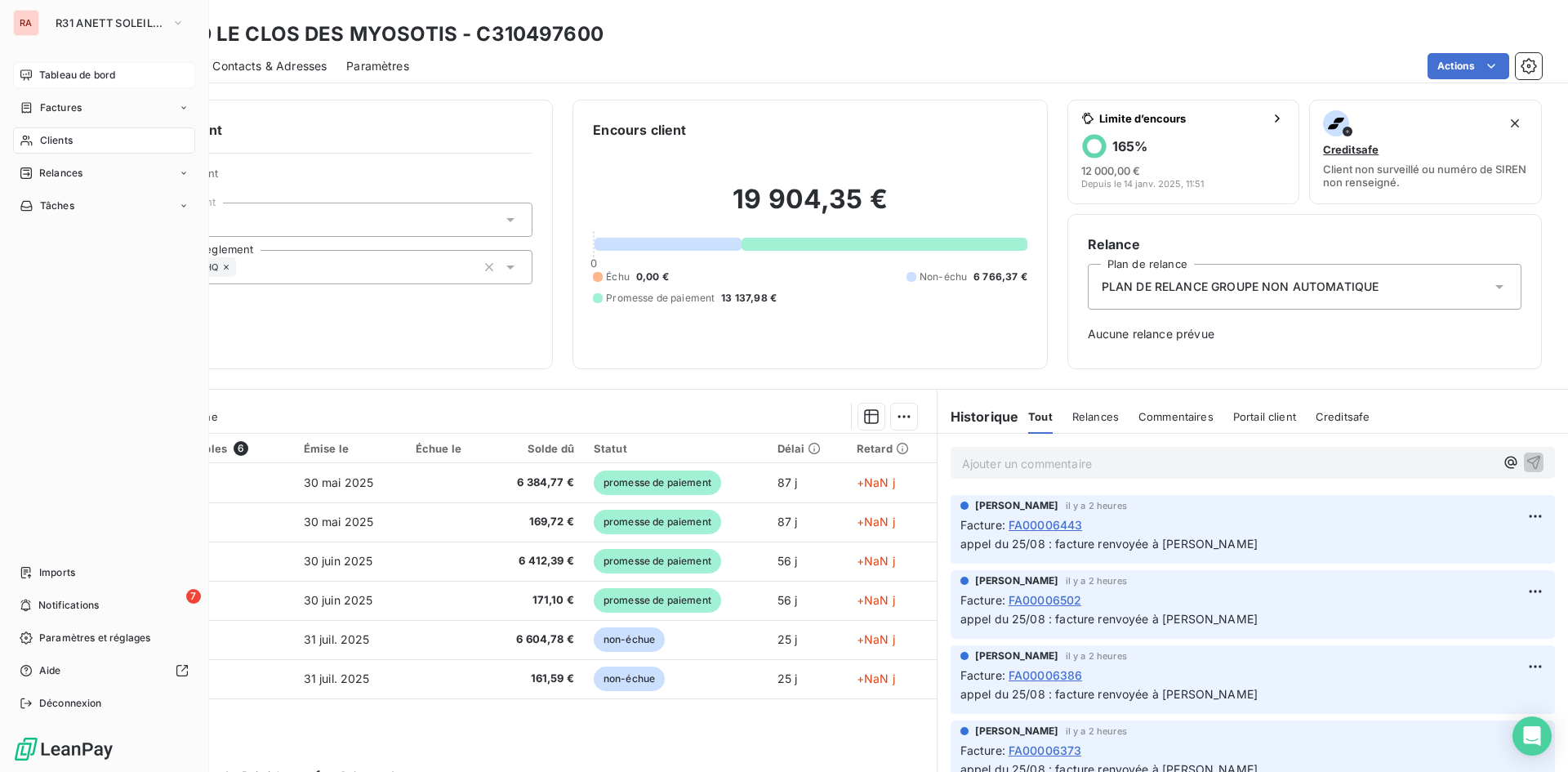
click at [92, 75] on span "Tableau de bord" at bounding box center [77, 75] width 76 height 15
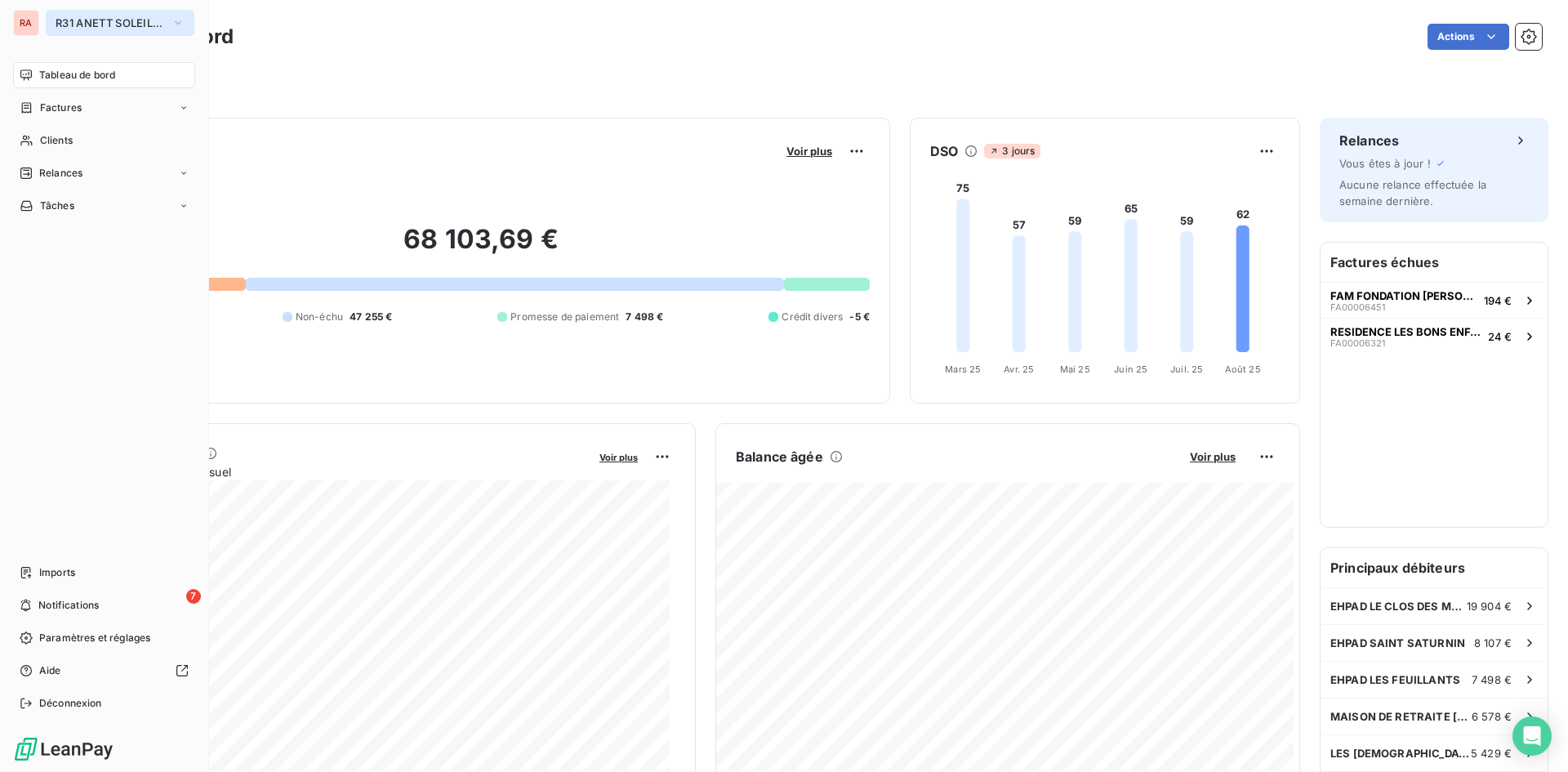
click at [174, 23] on icon "button" at bounding box center [178, 23] width 13 height 17
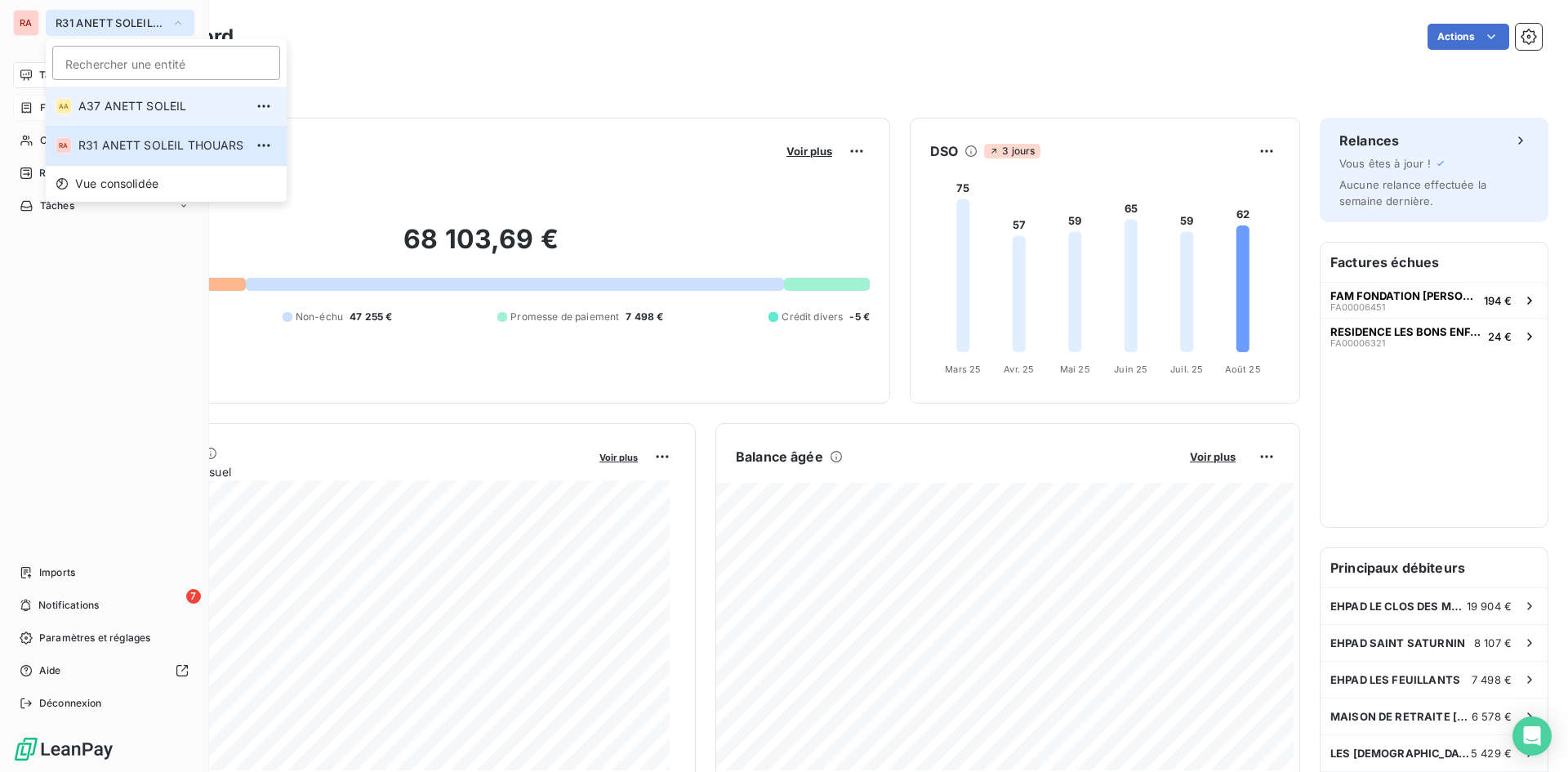
click at [143, 108] on span "A37 ANETT SOLEIL" at bounding box center [161, 106] width 166 height 17
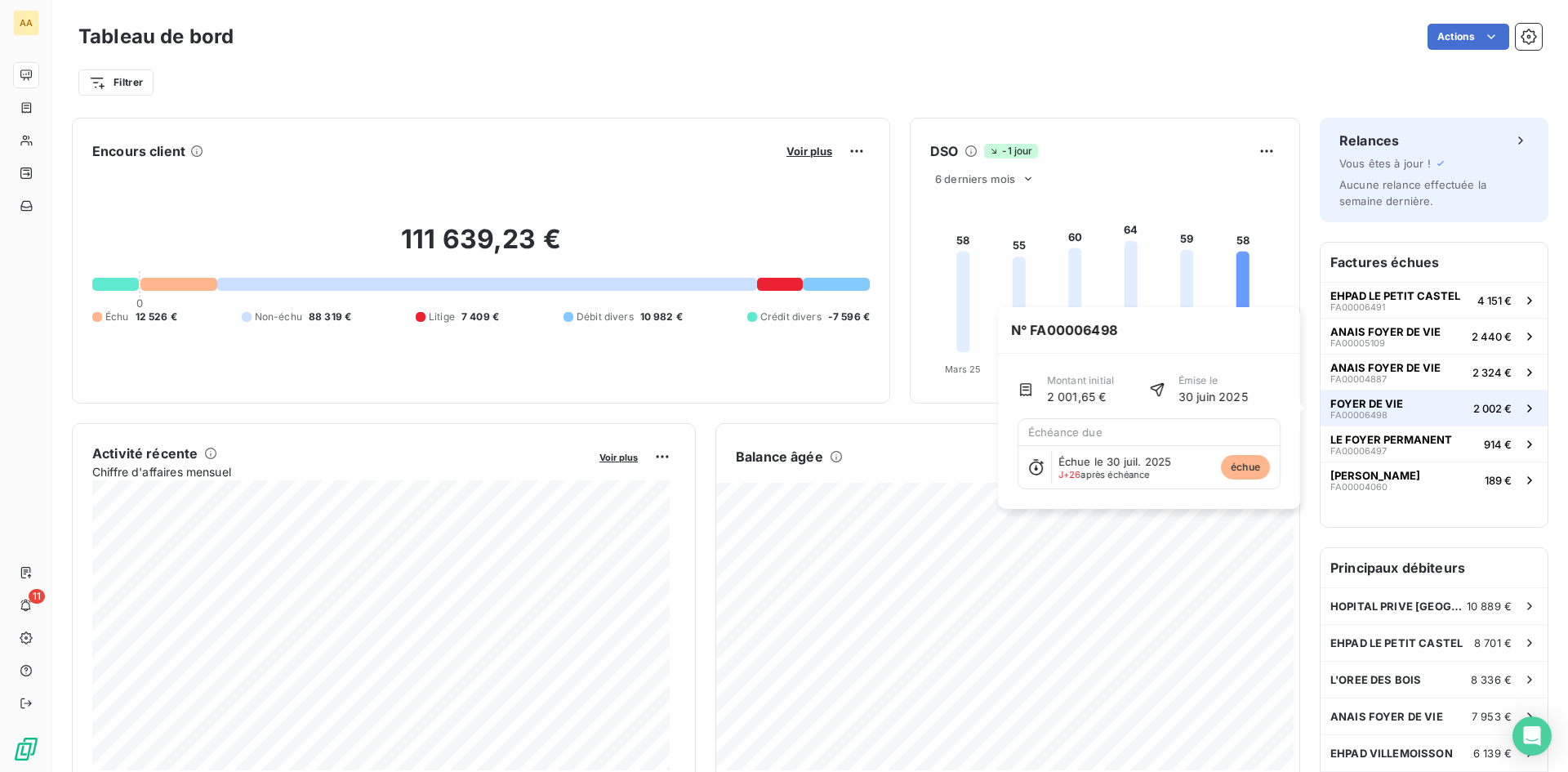
click at [1377, 408] on span "FOYER DE VIE" at bounding box center [1366, 404] width 73 height 13
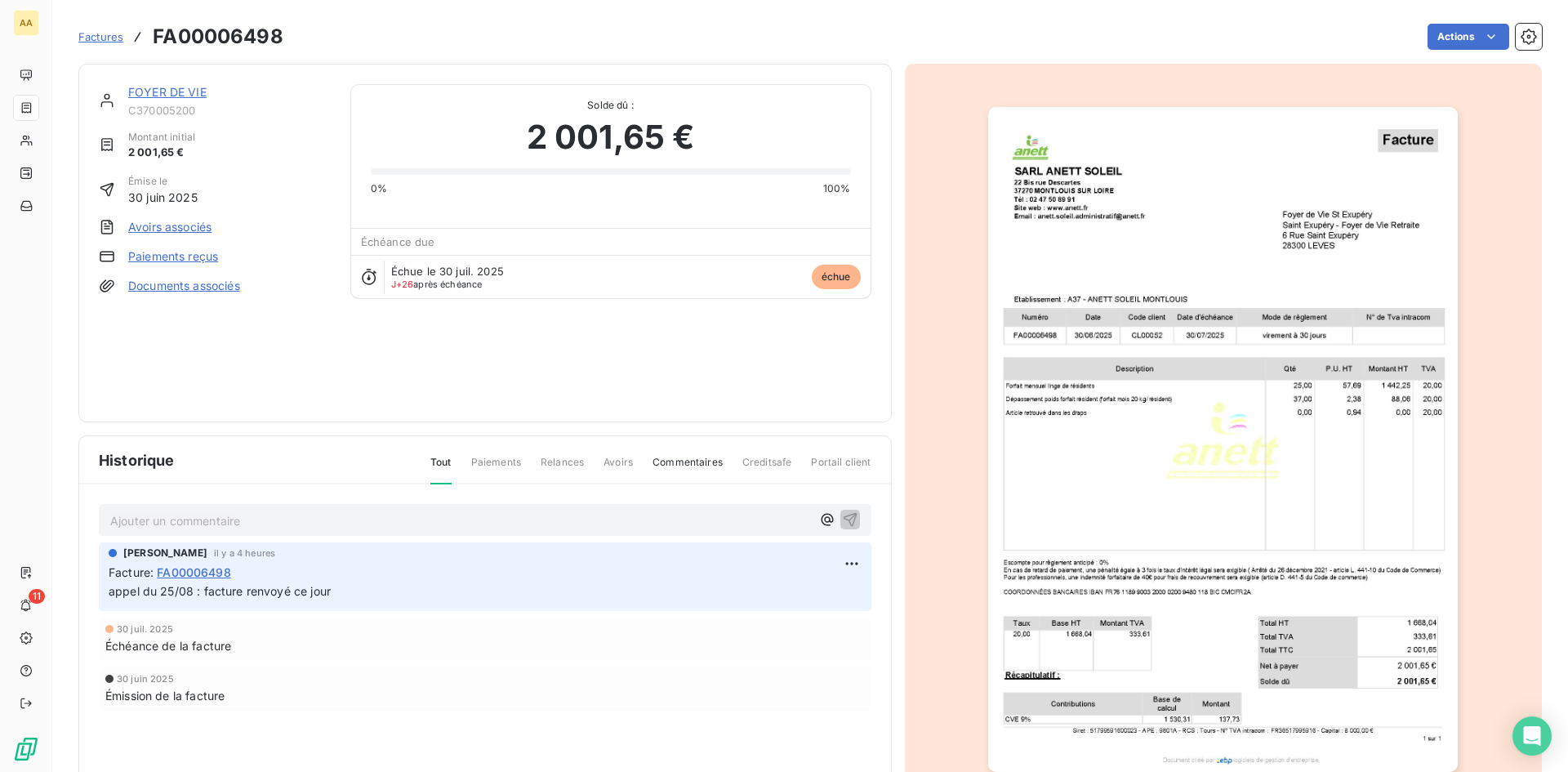
click at [624, 351] on div "FOYER DE VIE C370005200 Montant initial 2 001,65 € Émise le 30 juin 2025 Avoirs…" at bounding box center [485, 243] width 773 height 318
click at [174, 93] on link "FOYER DE VIE" at bounding box center [168, 92] width 79 height 14
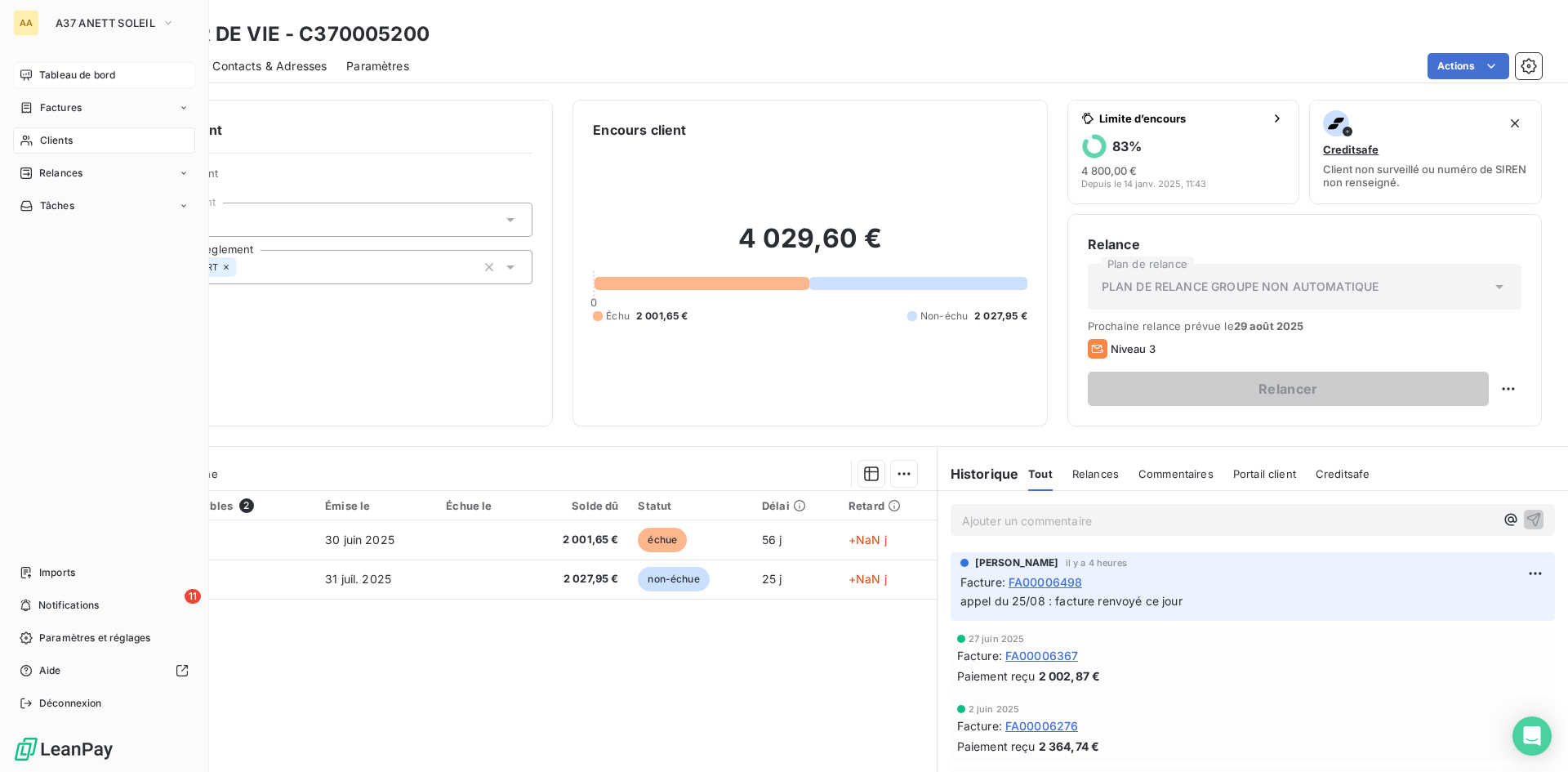
click at [66, 79] on span "Tableau de bord" at bounding box center [77, 75] width 76 height 15
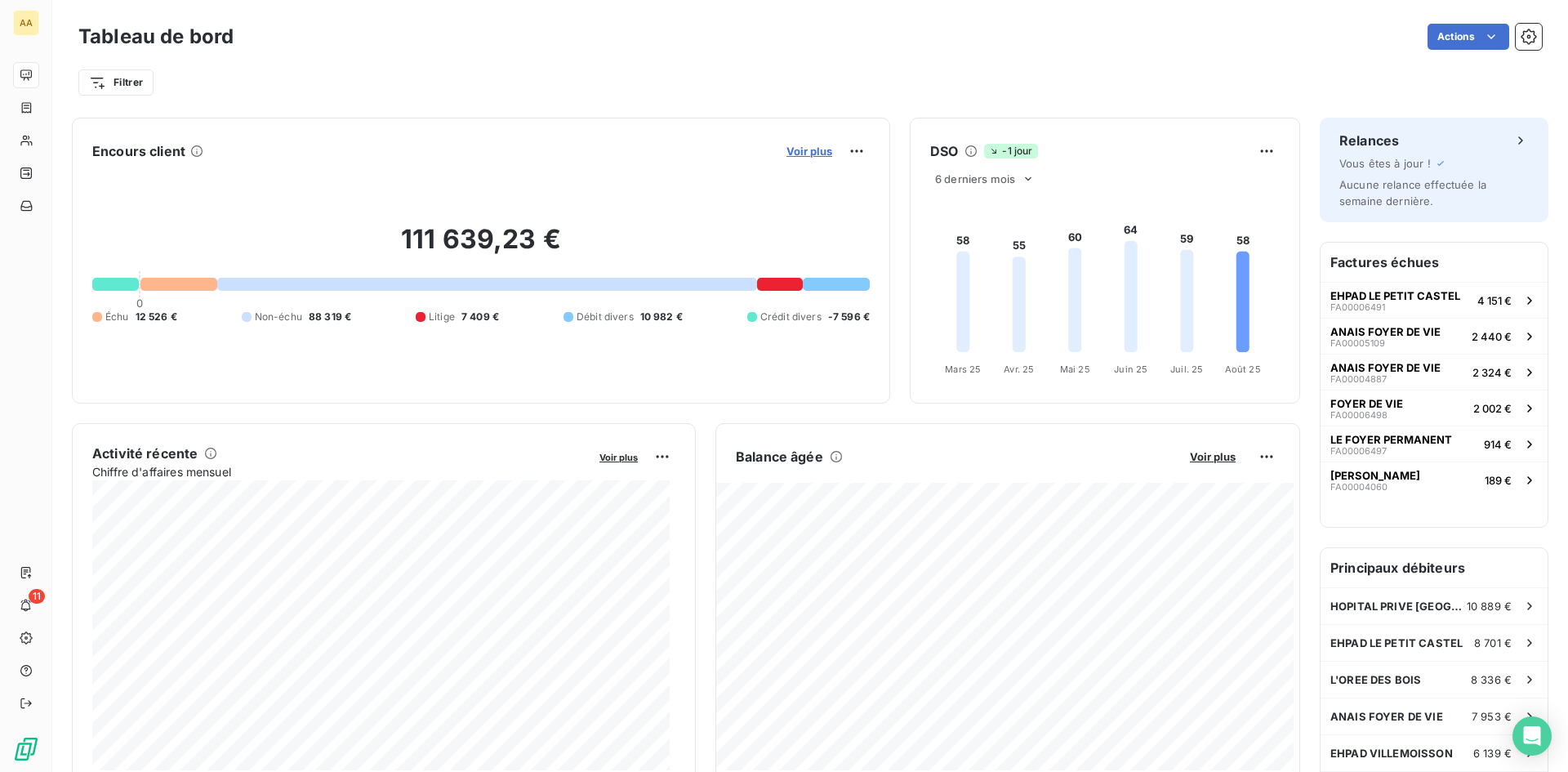
click at [806, 147] on span "Voir plus" at bounding box center [809, 151] width 45 height 13
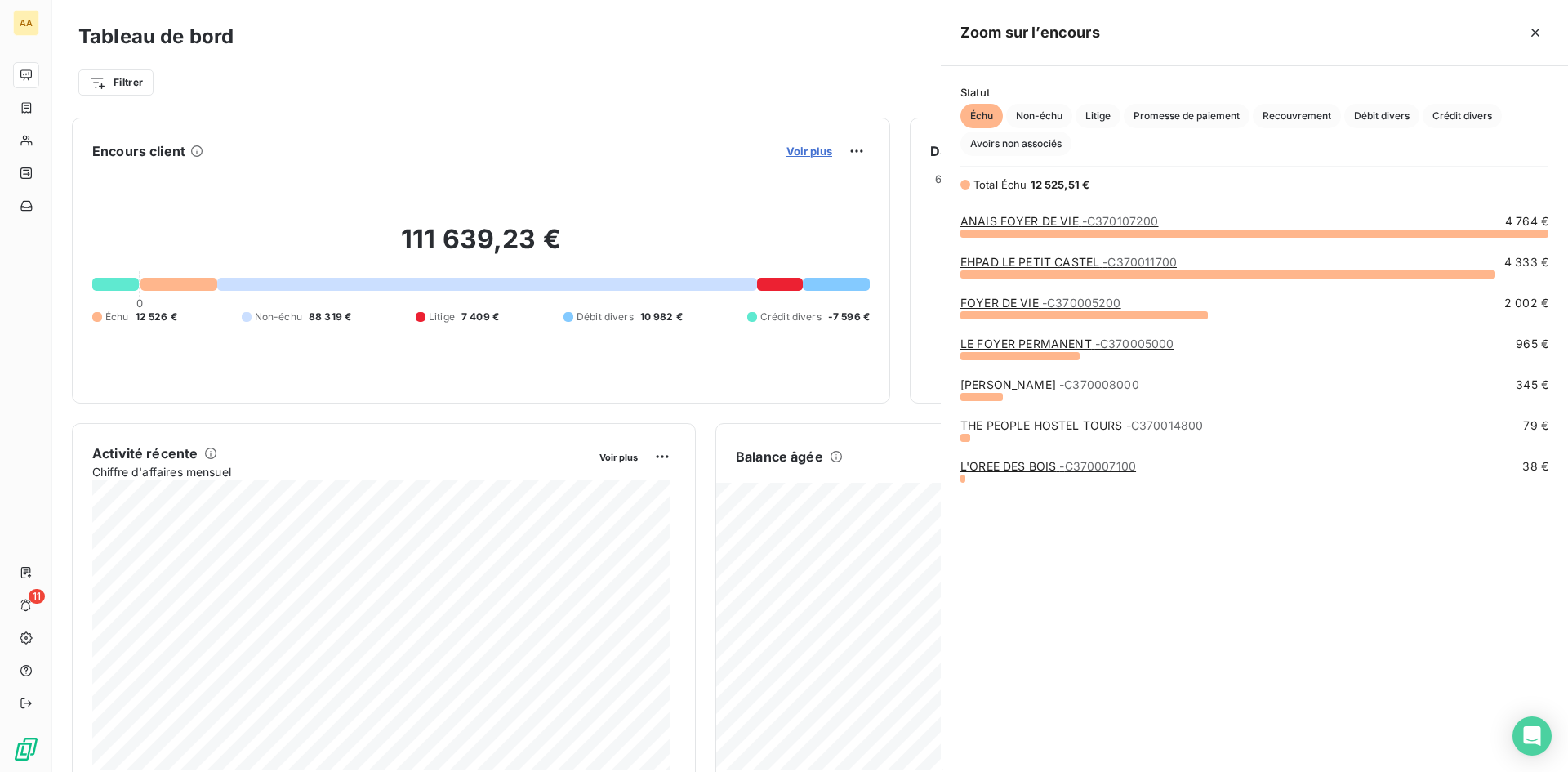
scroll to position [527, 615]
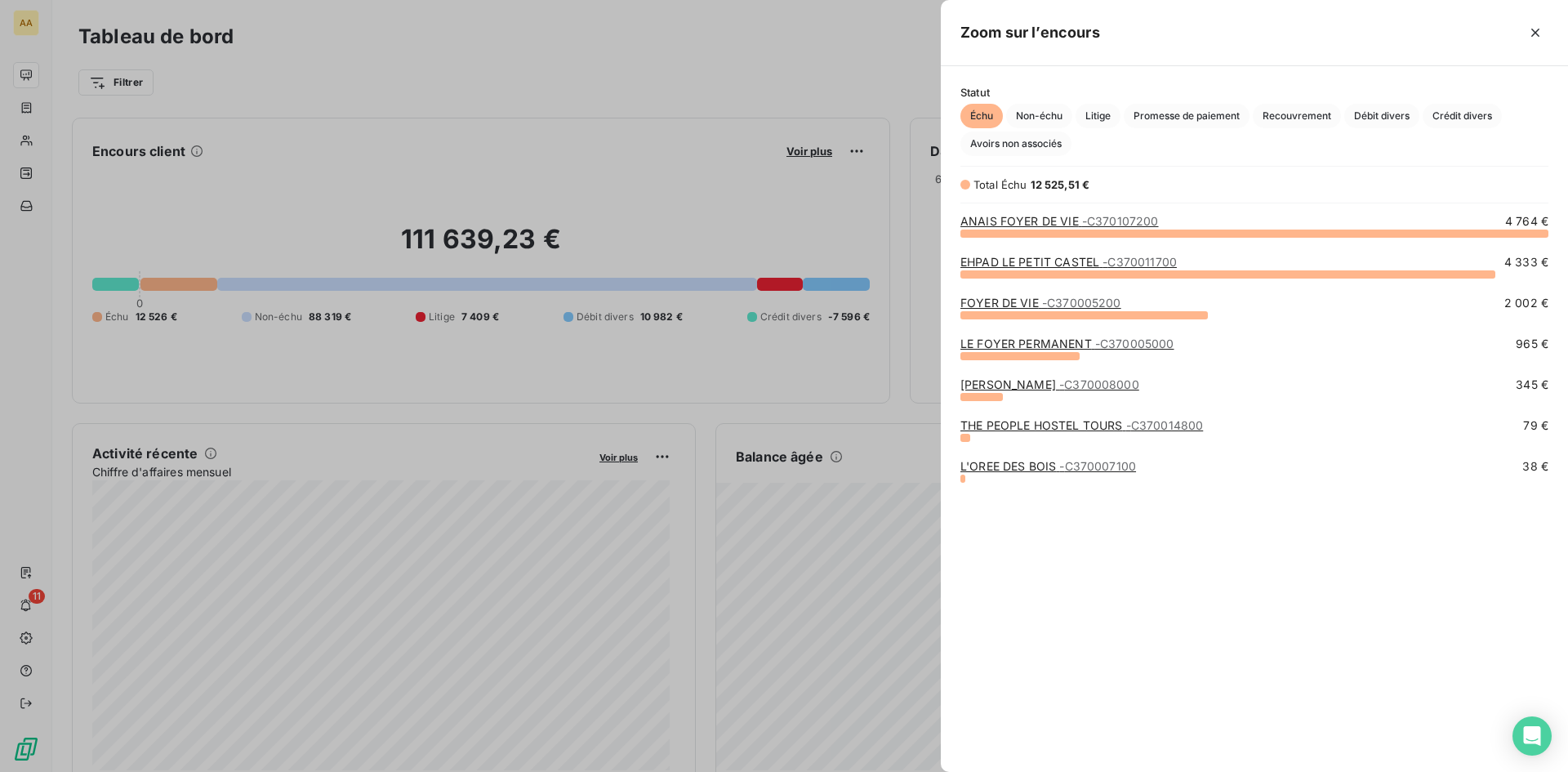
click at [723, 82] on div at bounding box center [784, 386] width 1568 height 772
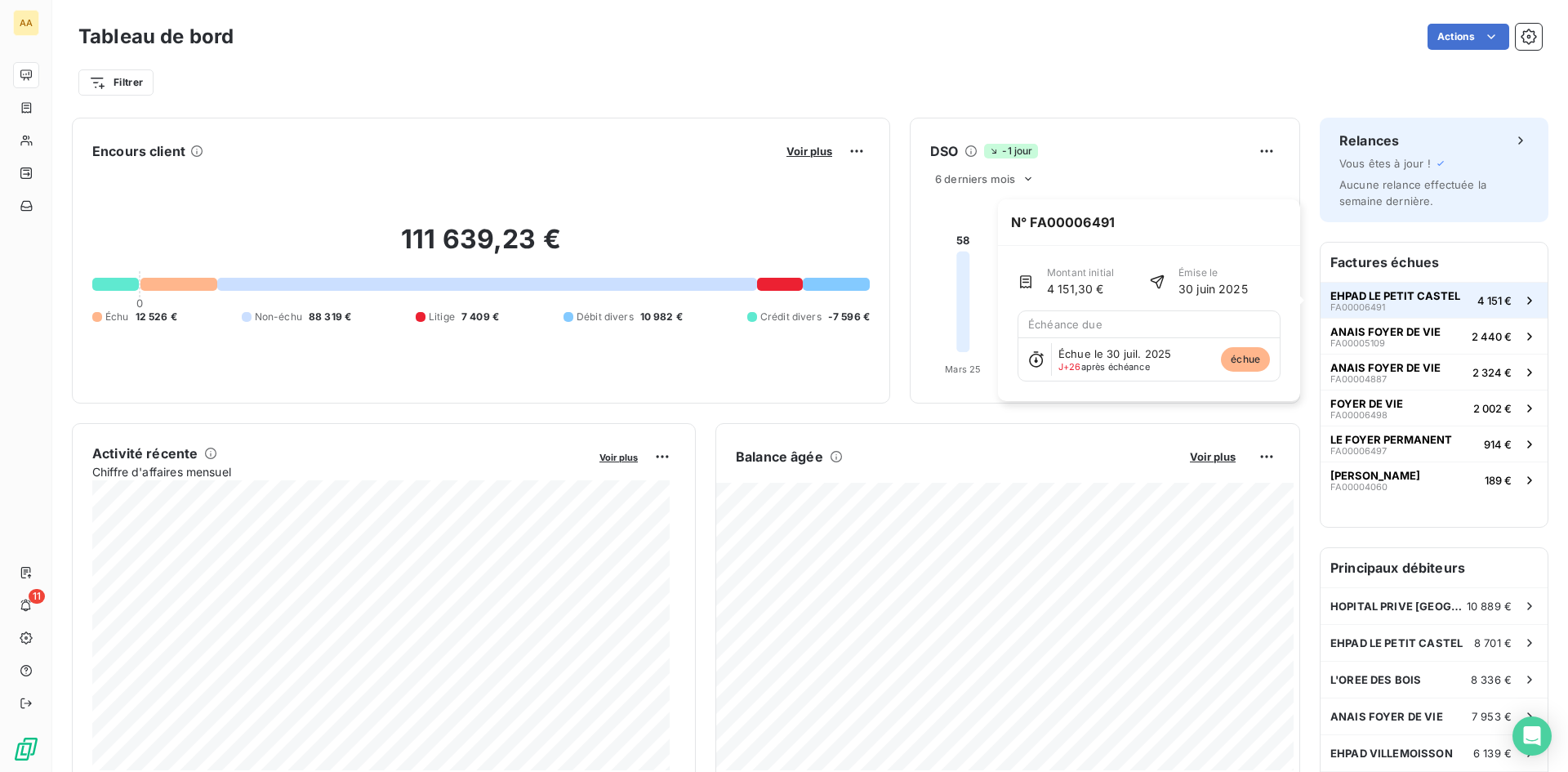
click at [1367, 293] on span "EHPAD LE PETIT CASTEL" at bounding box center [1395, 295] width 130 height 13
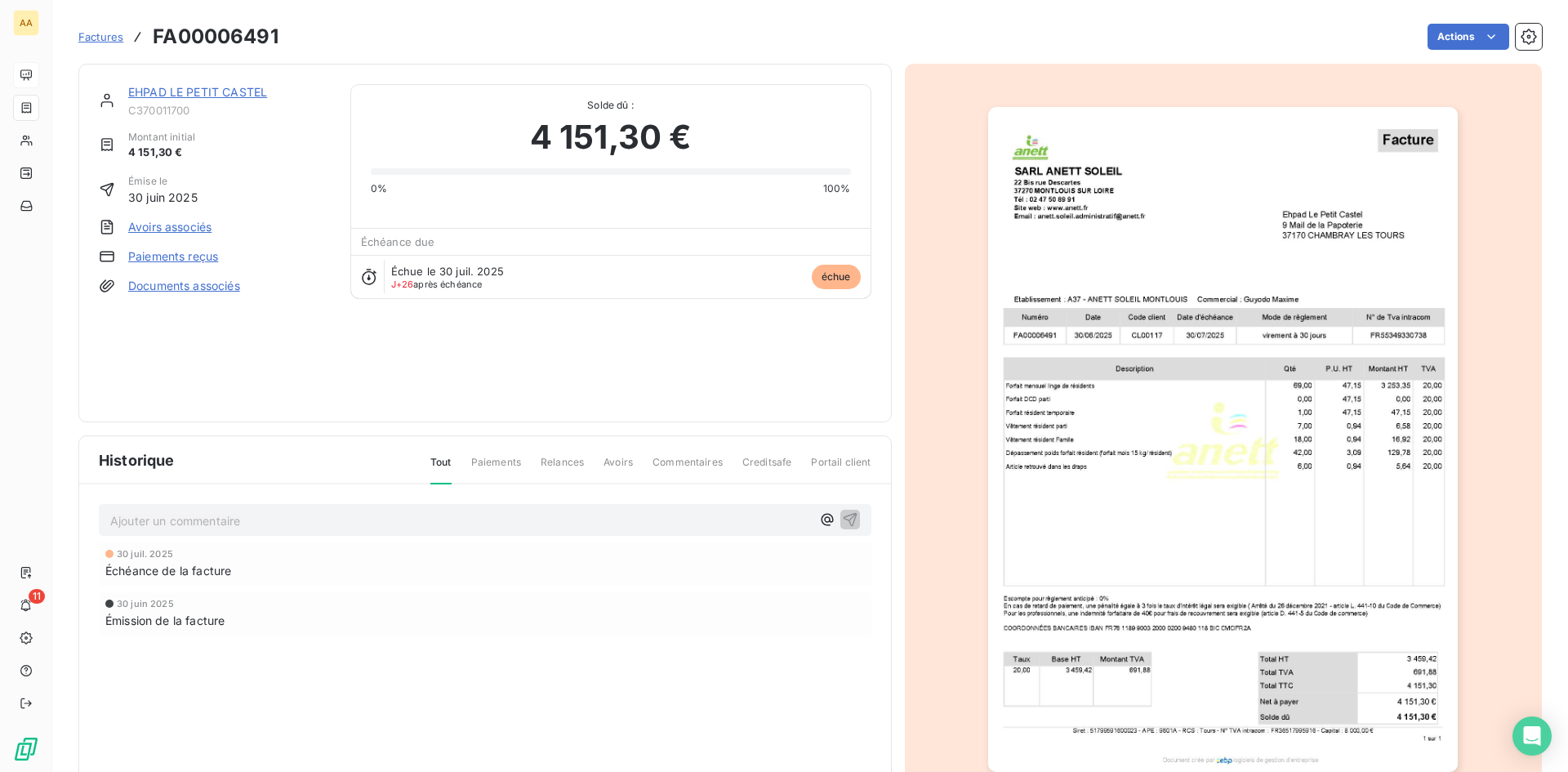
click at [170, 517] on p "Ajouter un commentaire ﻿" at bounding box center [460, 520] width 701 height 20
click at [249, 511] on p "appel du 25/08 : piaement à 60j doit me donner en retour la date du virement" at bounding box center [460, 519] width 701 height 19
click at [219, 517] on span "appel du 25/08 : piaement à 60j doit me donner en retour la date du virement" at bounding box center [322, 518] width 425 height 14
click at [286, 515] on span "appel du 25/08 : paiement à 60j doit me donner en retour la date du virement" at bounding box center [322, 518] width 425 height 14
click at [843, 518] on icon "button" at bounding box center [850, 518] width 14 height 14
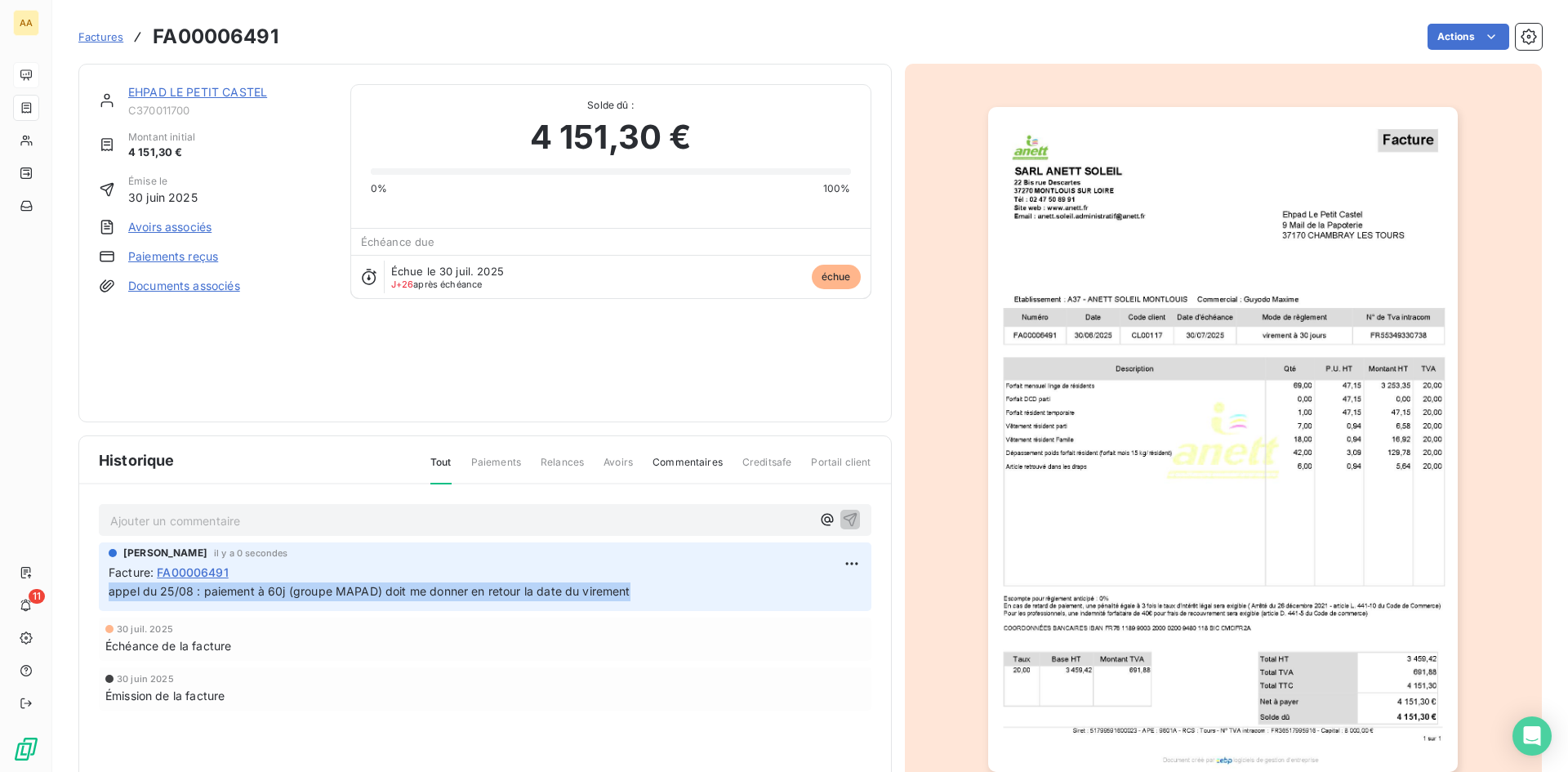
drag, startPoint x: 639, startPoint y: 587, endPoint x: 105, endPoint y: 590, distance: 534.0
click at [105, 590] on div "Mathieu Tisseau il y a 0 secondes Facture : FA00006491 appel du 25/08 : paiemen…" at bounding box center [485, 577] width 773 height 68
copy span "appel du 25/08 : paiement à 60j (groupe MAPAD) doit me donner en retour la date…"
click at [170, 95] on link "EHPAD LE PETIT CASTEL" at bounding box center [198, 92] width 139 height 14
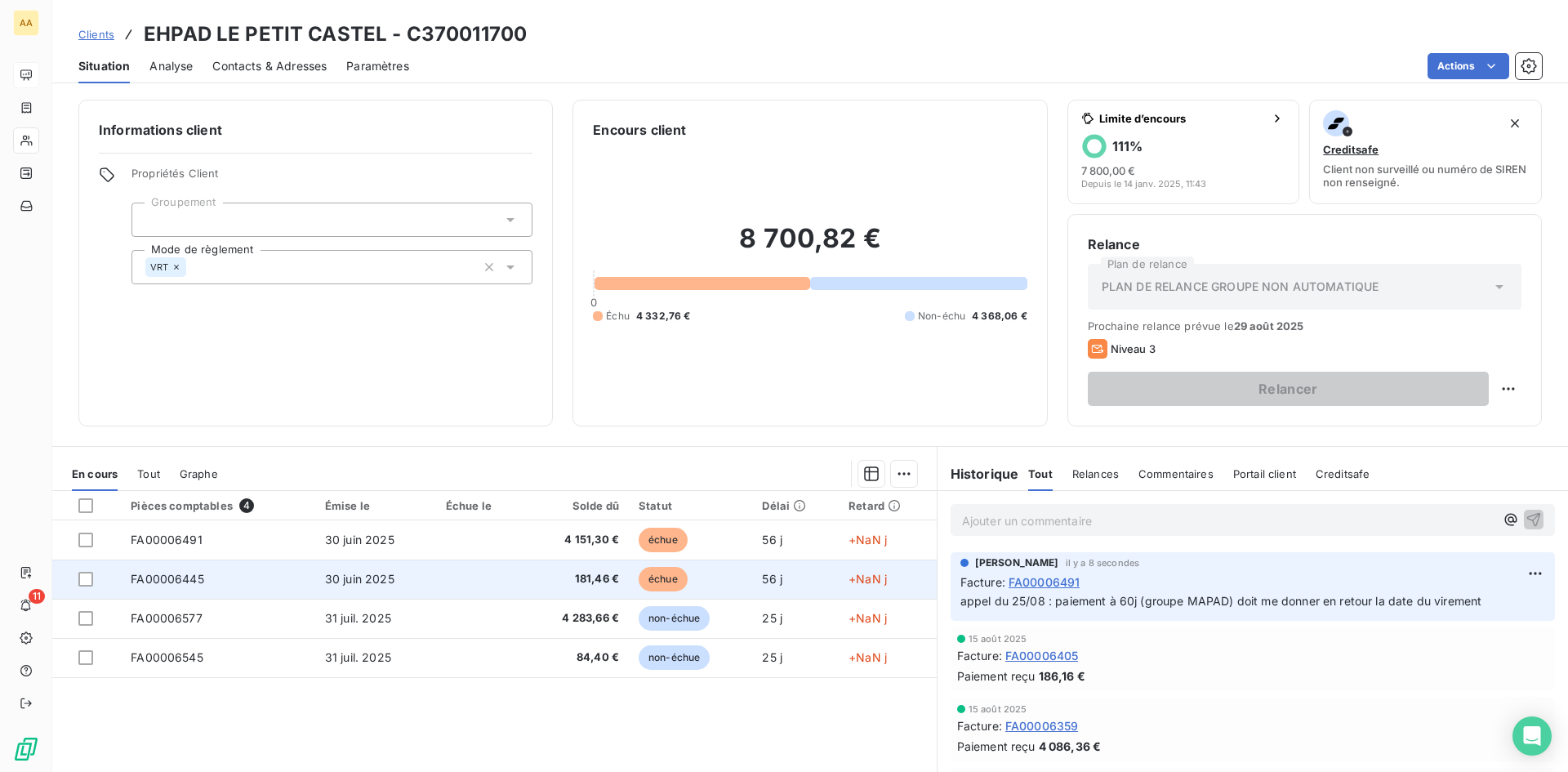
click at [191, 573] on span "FA00006445" at bounding box center [167, 579] width 73 height 14
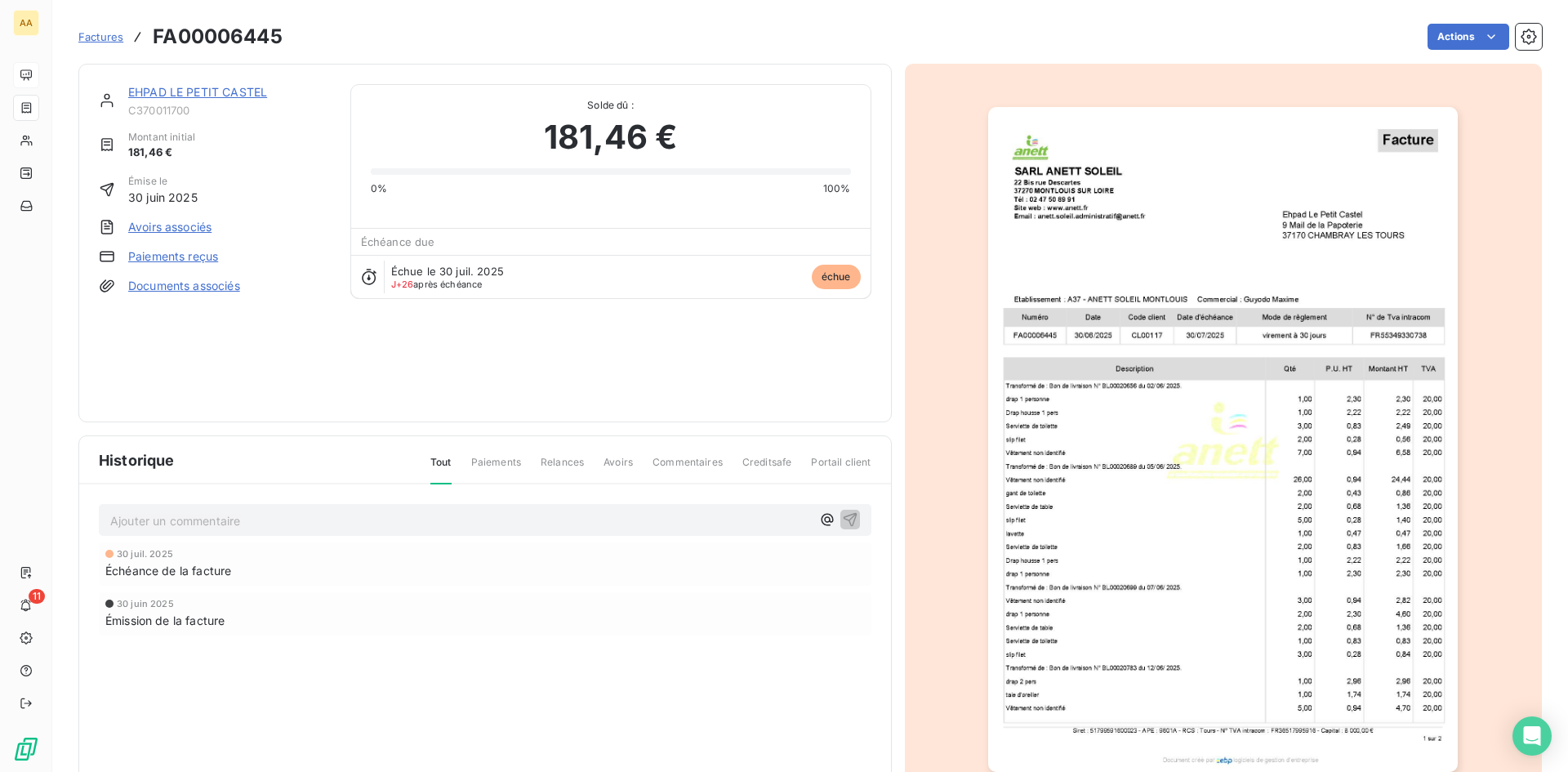
click at [156, 514] on p "Ajouter un commentaire ﻿" at bounding box center [460, 520] width 701 height 20
drag, startPoint x: 844, startPoint y: 519, endPoint x: 848, endPoint y: 532, distance: 13.6
click at [844, 519] on icon "button" at bounding box center [851, 518] width 17 height 17
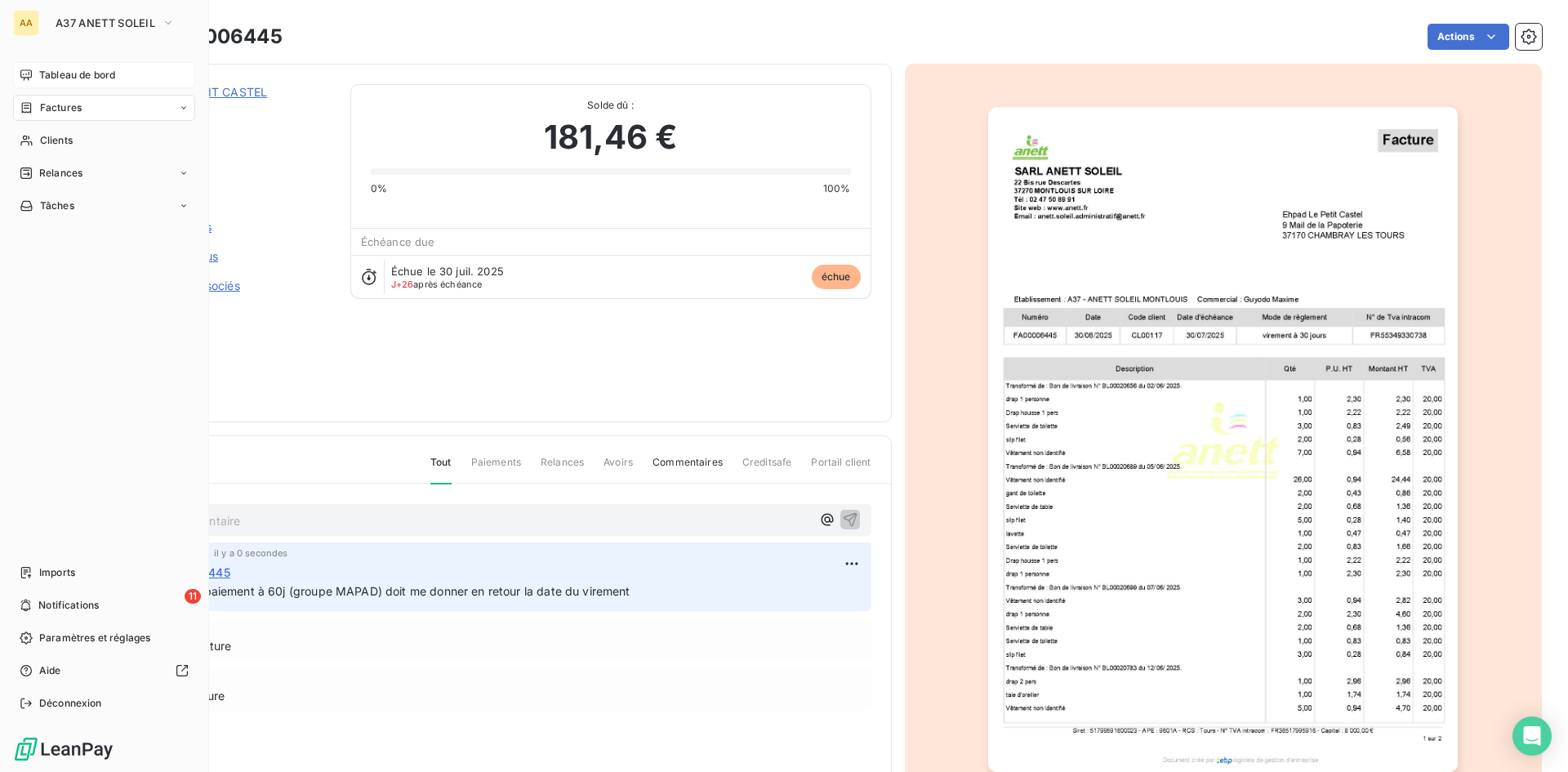
click at [77, 72] on span "Tableau de bord" at bounding box center [77, 75] width 76 height 15
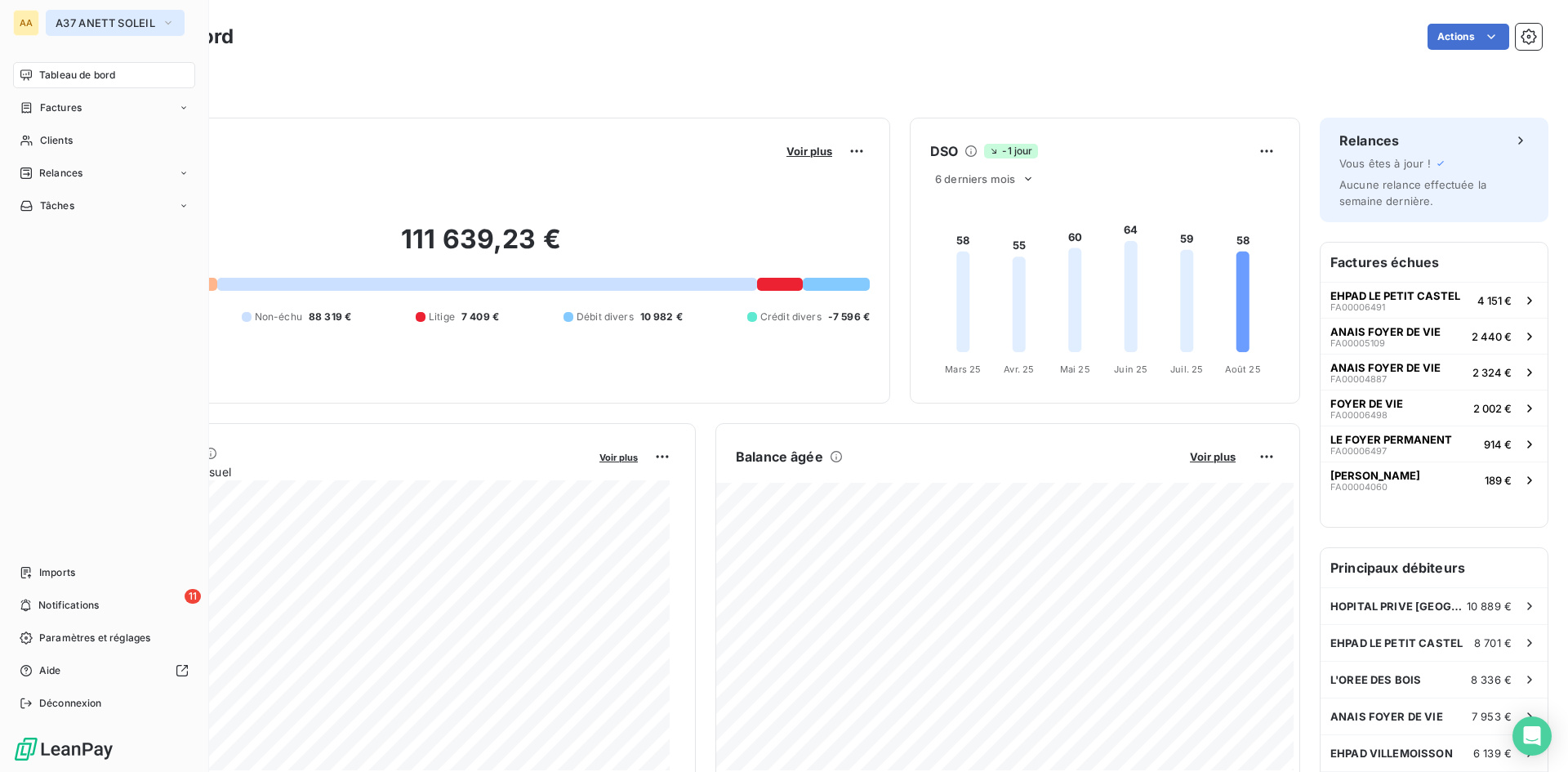
click at [168, 24] on icon "button" at bounding box center [168, 23] width 13 height 17
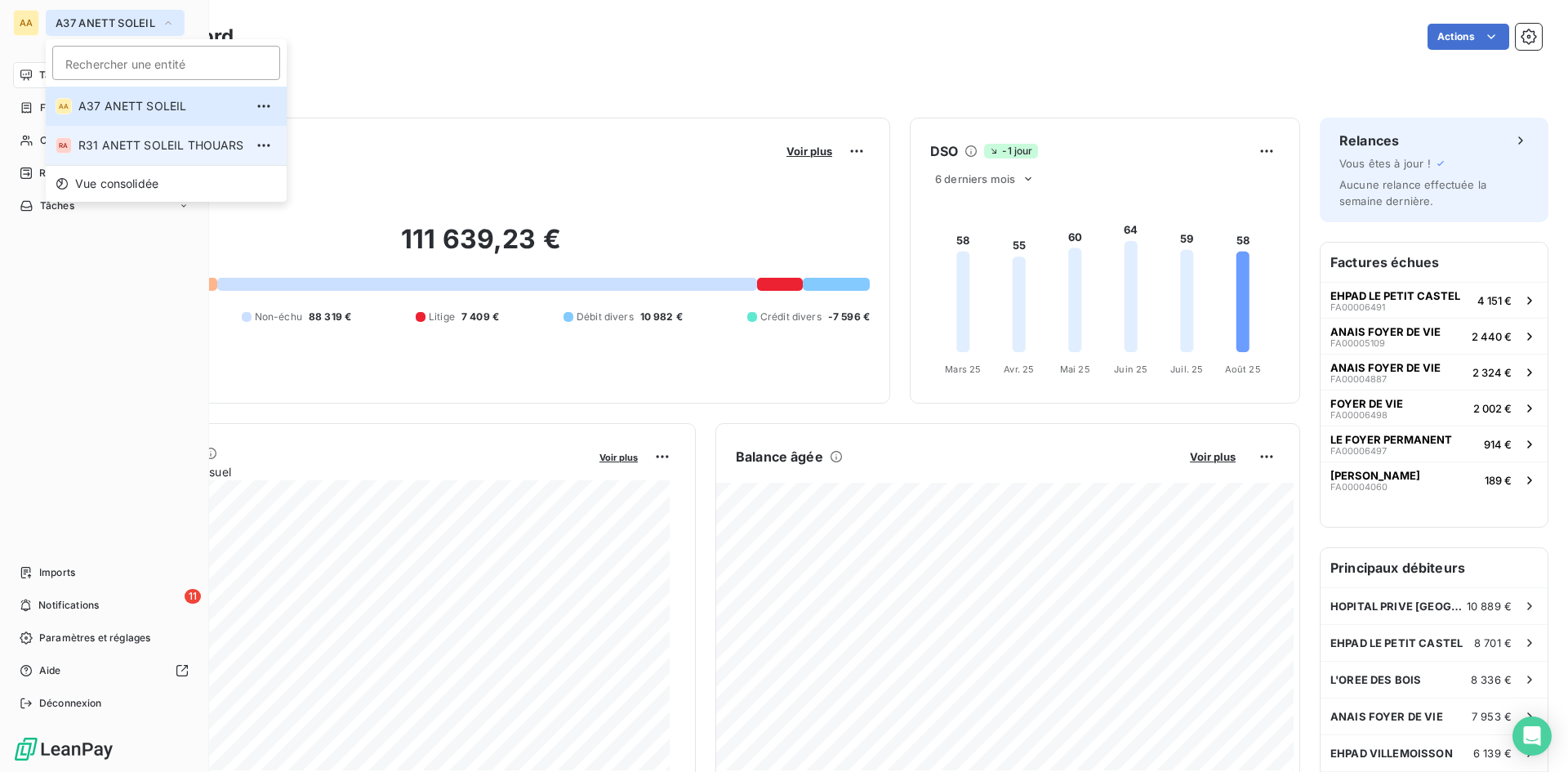
click at [127, 134] on li "RA R31 ANETT SOLEIL THOUARS" at bounding box center [166, 145] width 241 height 39
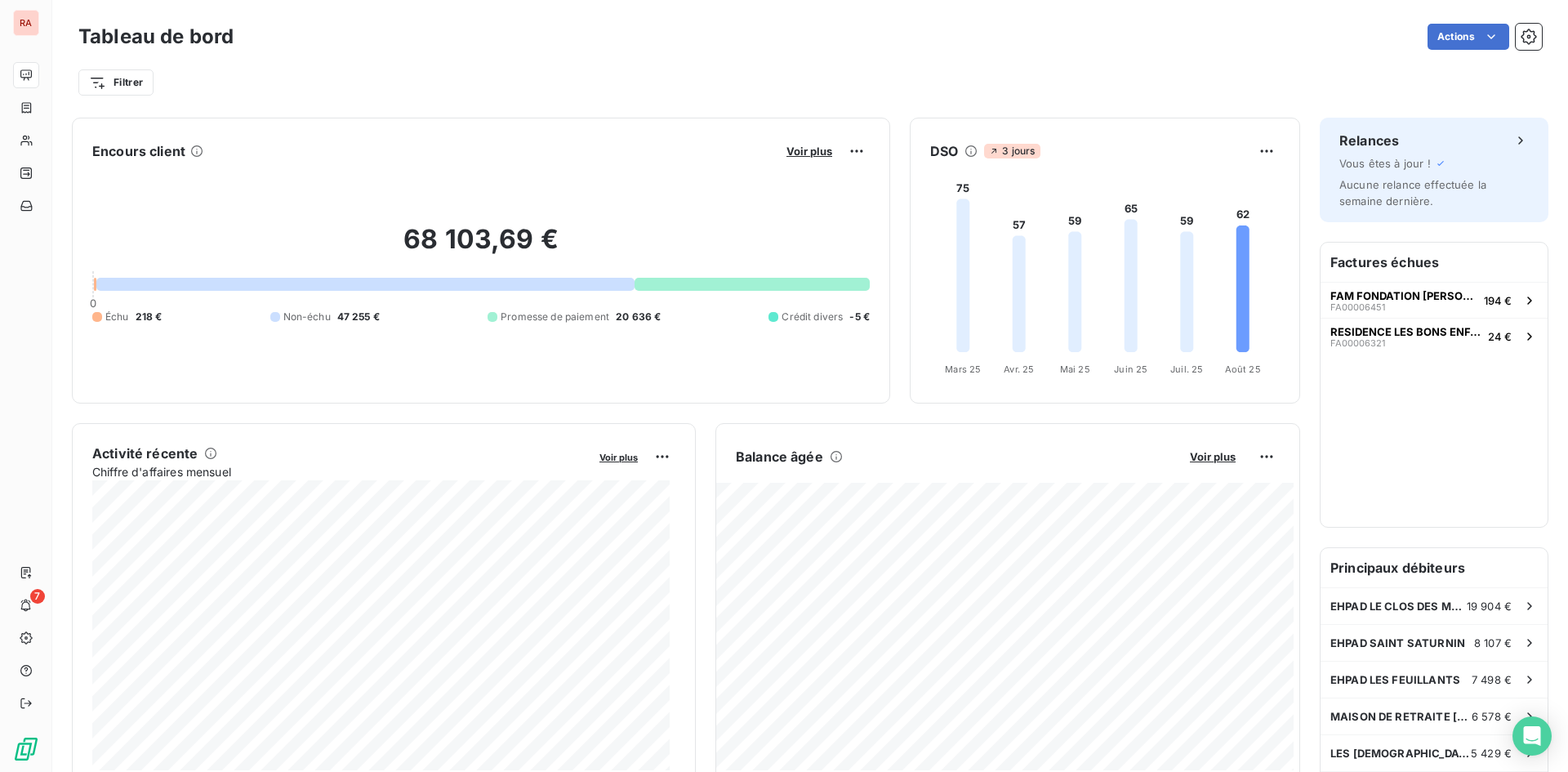
click at [740, 286] on div at bounding box center [753, 284] width 235 height 13
click at [802, 154] on span "Voir plus" at bounding box center [809, 151] width 45 height 13
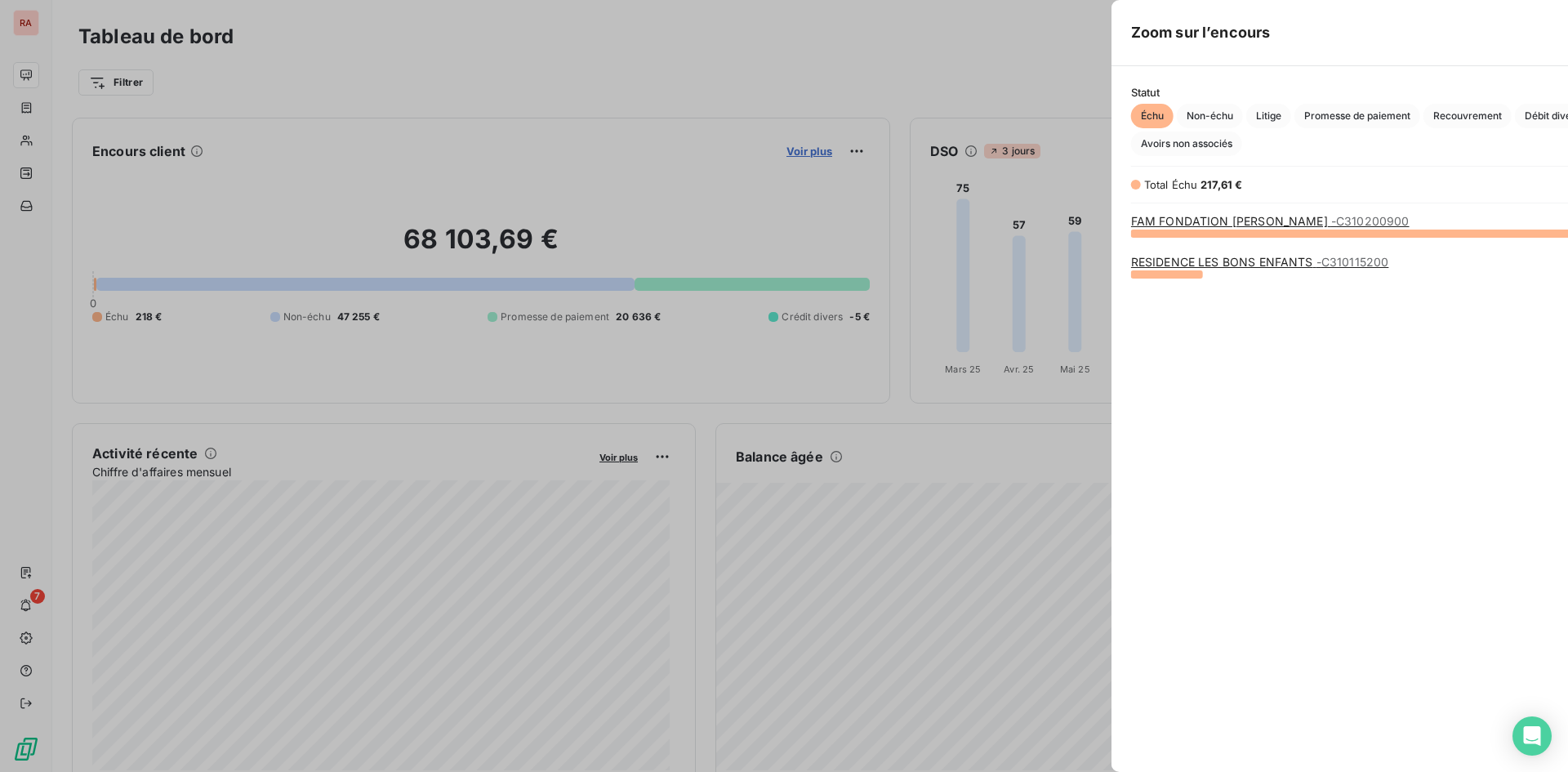
scroll to position [527, 615]
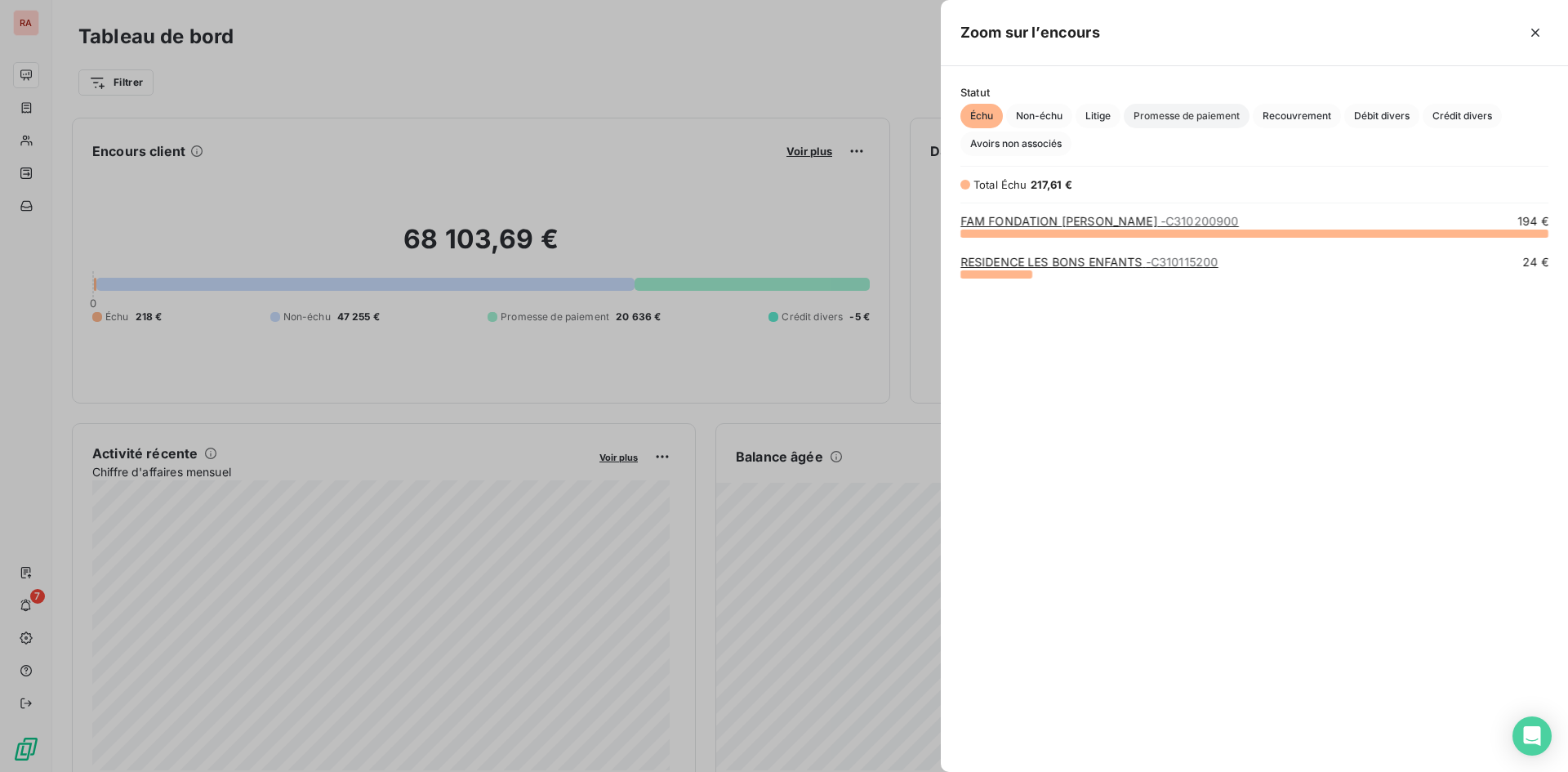
click at [1158, 114] on span "Promesse de paiement" at bounding box center [1187, 116] width 126 height 24
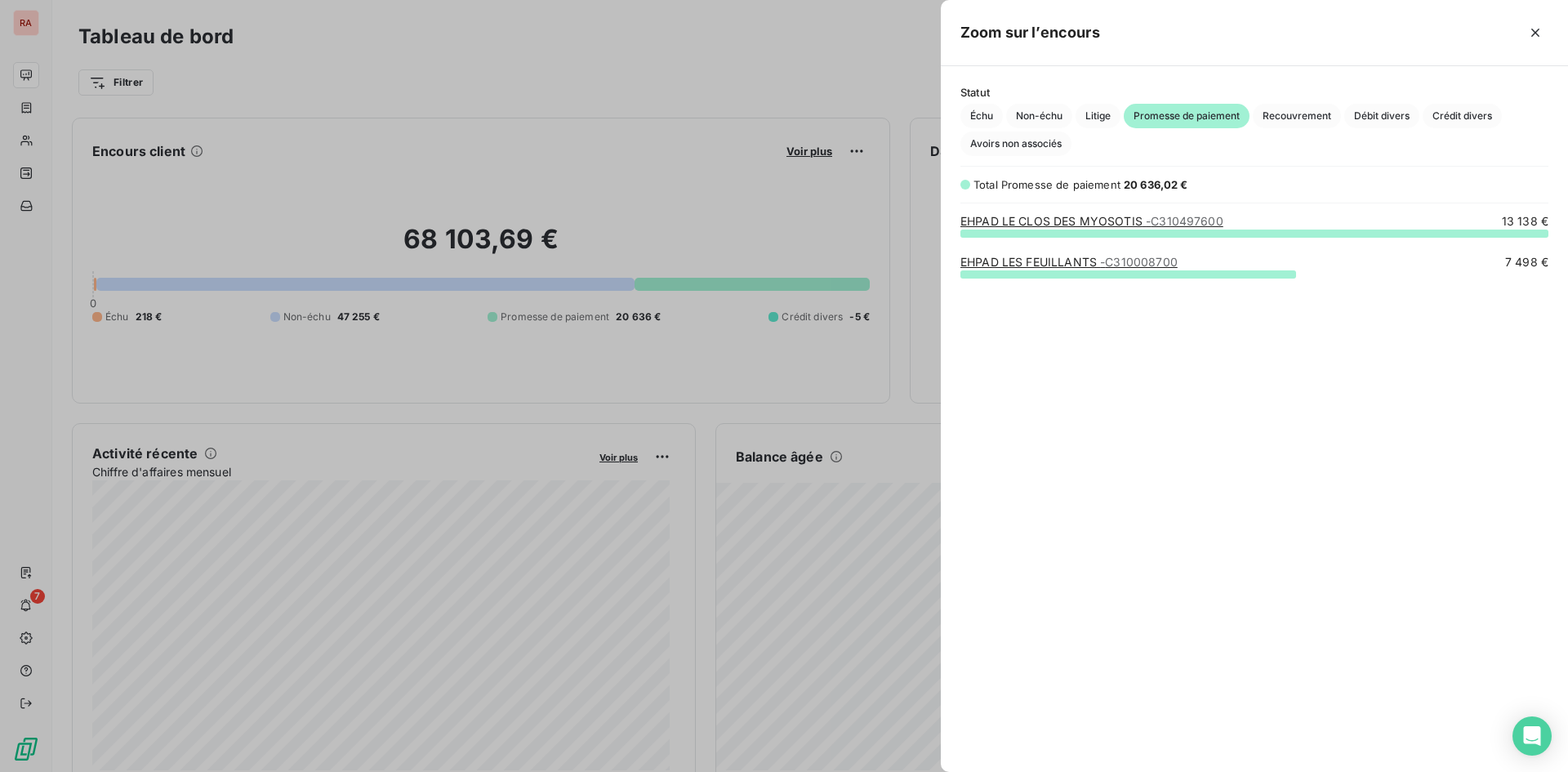
click at [1102, 225] on link "EHPAD LE CLOS DES MYOSOTIS - C310497600" at bounding box center [1092, 220] width 263 height 14
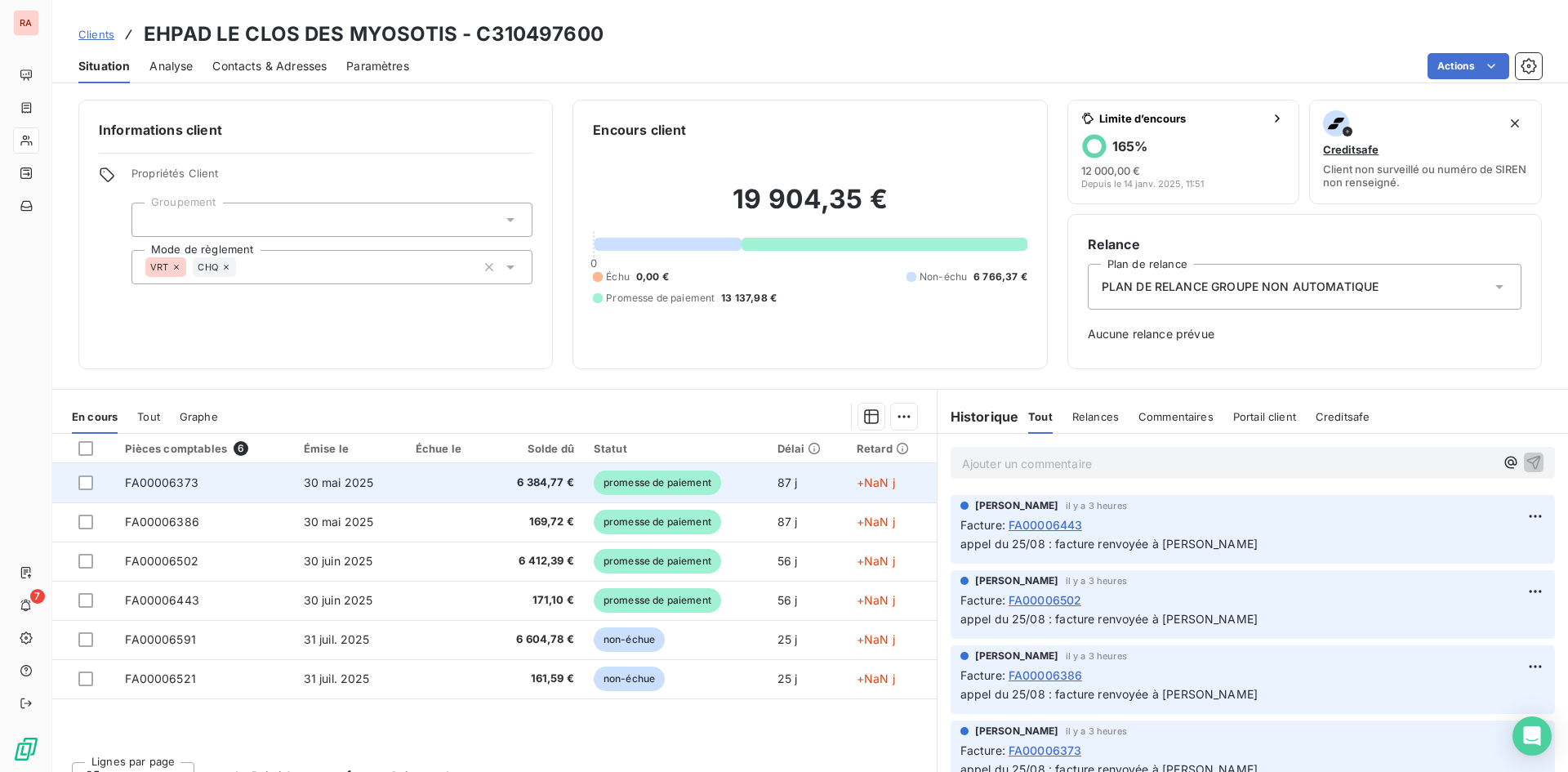
click at [179, 482] on span "FA00006373" at bounding box center [161, 482] width 73 height 14
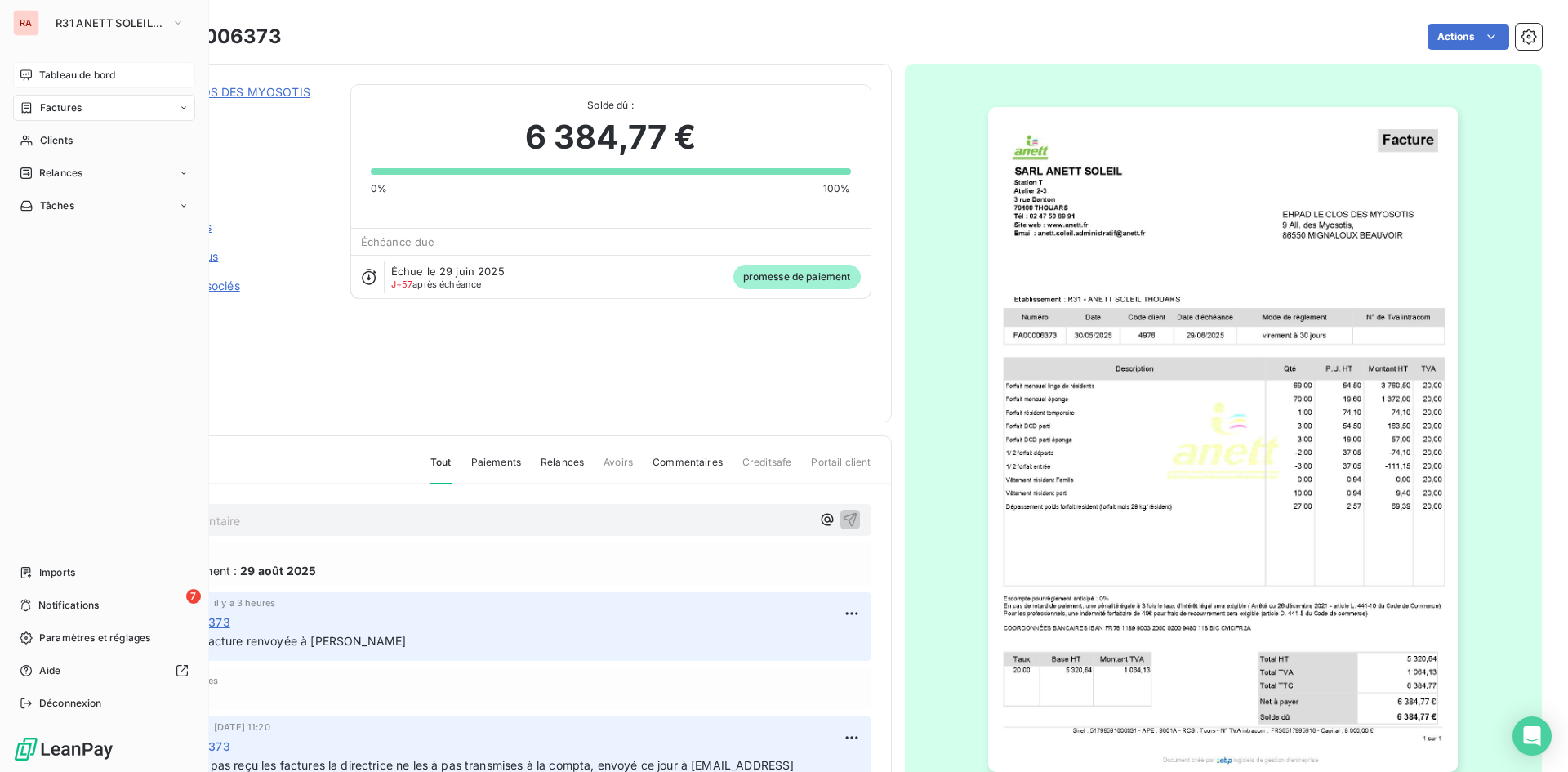
click at [31, 72] on icon at bounding box center [26, 75] width 13 height 13
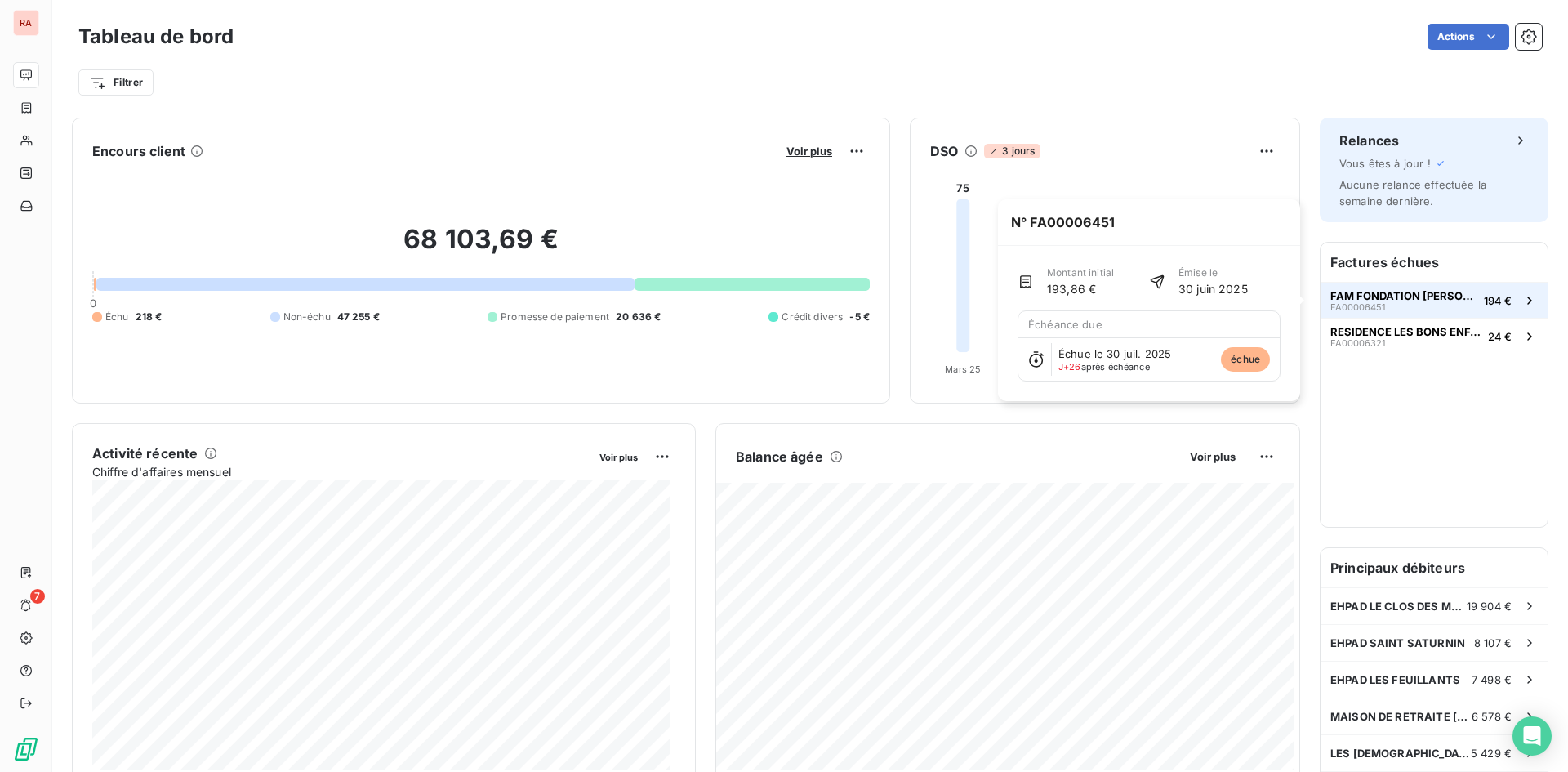
click at [1369, 300] on span "FAM FONDATION [PERSON_NAME]" at bounding box center [1403, 295] width 147 height 13
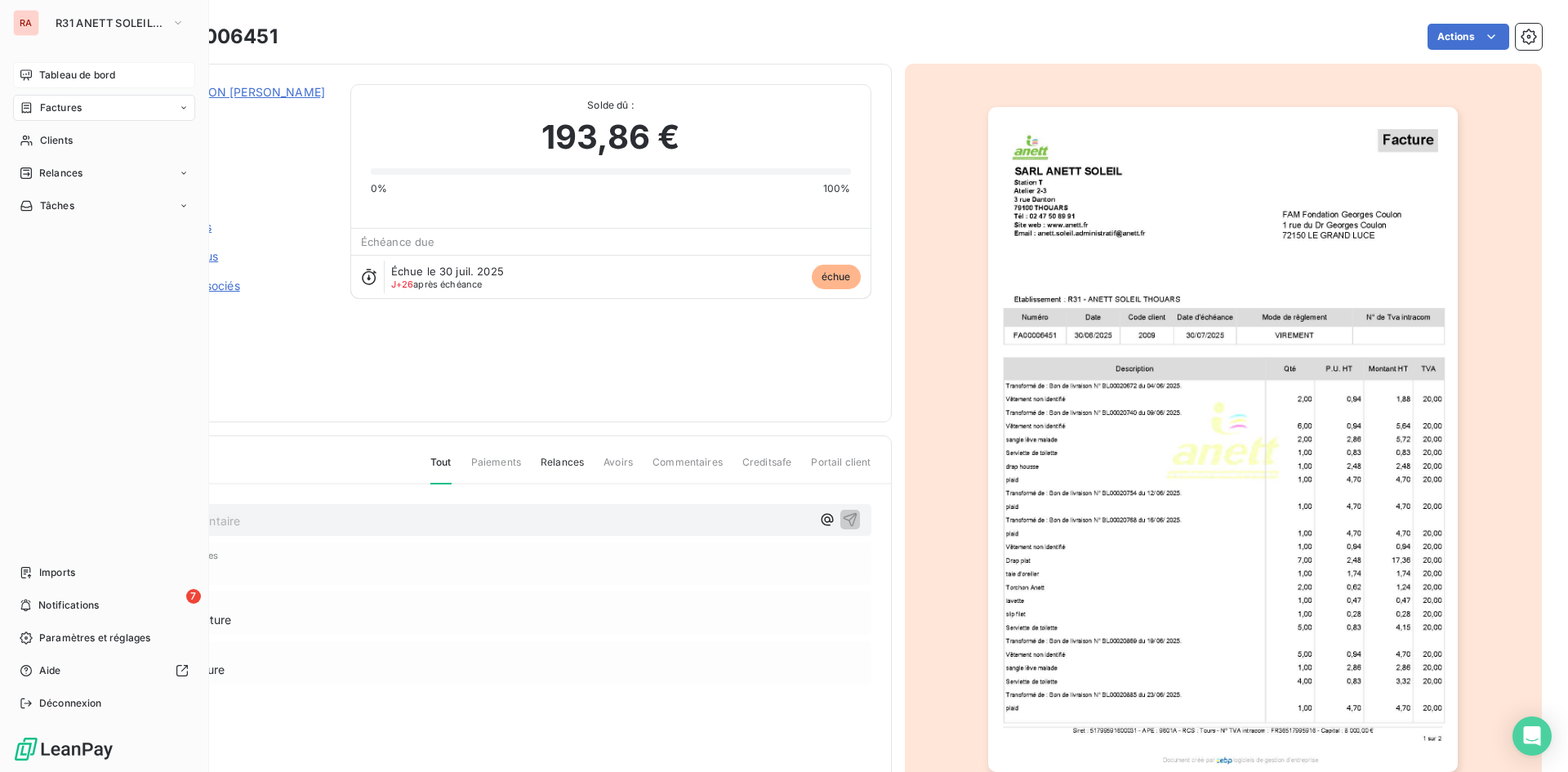
click at [47, 72] on span "Tableau de bord" at bounding box center [77, 75] width 76 height 15
